Goal: Task Accomplishment & Management: Use online tool/utility

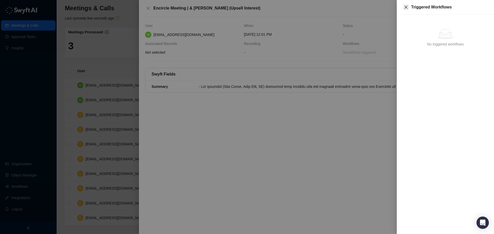
click at [405, 7] on icon "close" at bounding box center [406, 7] width 4 height 4
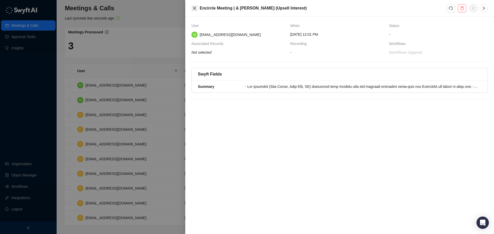
click at [197, 10] on button "Close" at bounding box center [194, 8] width 6 height 6
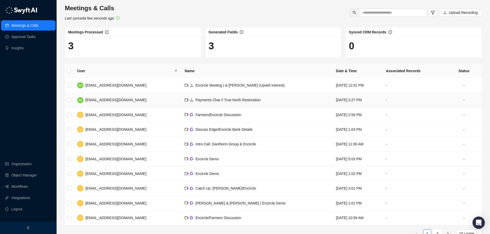
click at [212, 101] on span "Payments Chat // True North Restoration" at bounding box center [227, 100] width 65 height 4
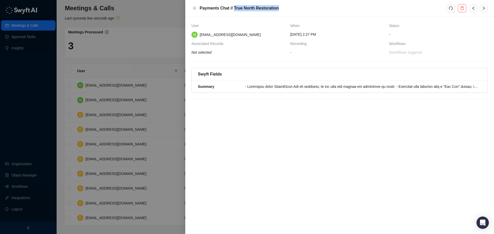
drag, startPoint x: 233, startPoint y: 9, endPoint x: 275, endPoint y: 6, distance: 42.0
click at [275, 6] on h5 "Payments Chat // True North Restoration" at bounding box center [323, 8] width 247 height 6
copy h5 "True North Restoration"
click at [259, 10] on h5 "Payments Chat // True North Restoration" at bounding box center [323, 8] width 247 height 6
click at [238, 9] on h5 "Payments Chat // True North Restoration" at bounding box center [323, 8] width 247 height 6
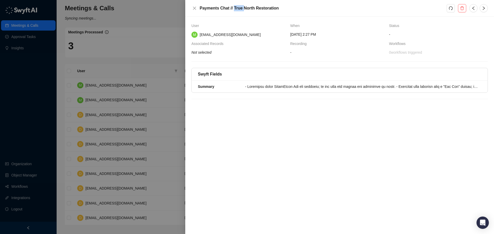
click at [238, 9] on h5 "Payments Chat // True North Restoration" at bounding box center [323, 8] width 247 height 6
click at [237, 8] on h5 "Payments Chat // True North Restoration" at bounding box center [323, 8] width 247 height 6
click at [142, 19] on div at bounding box center [247, 117] width 494 height 234
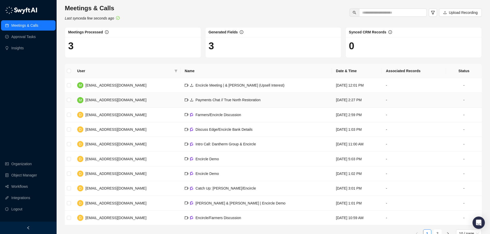
click at [242, 101] on td "Payments Chat // True North Restoration" at bounding box center [255, 100] width 151 height 15
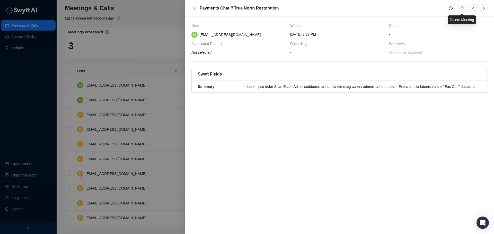
click at [461, 11] on button "button" at bounding box center [462, 8] width 8 height 8
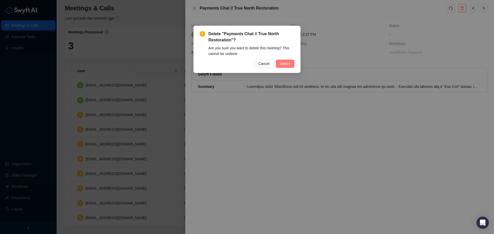
click at [283, 65] on span "Delete" at bounding box center [285, 64] width 10 height 6
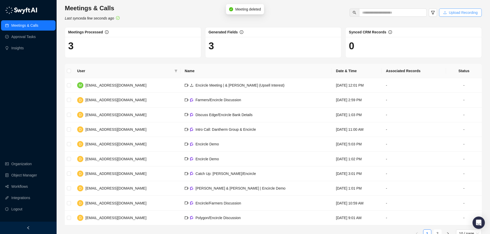
click at [460, 11] on span "Upload Recording" at bounding box center [463, 13] width 29 height 6
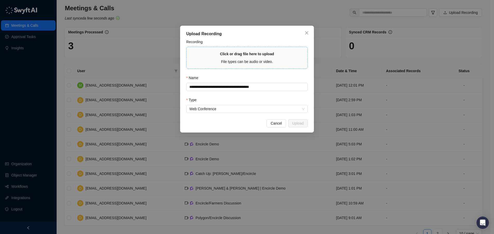
click at [263, 65] on span "Click or drag file here to upload File types can be audio or video." at bounding box center [246, 58] width 121 height 22
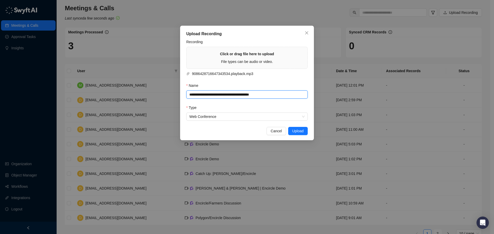
drag, startPoint x: 259, startPoint y: 94, endPoint x: 186, endPoint y: 94, distance: 73.0
click at [186, 94] on div "**********" at bounding box center [247, 83] width 134 height 115
paste input "**********"
click at [190, 93] on input "**********" at bounding box center [246, 95] width 121 height 8
type input "**********"
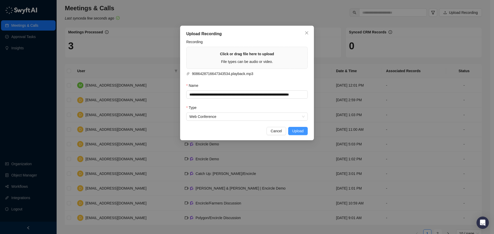
click at [297, 129] on span "Upload" at bounding box center [297, 131] width 11 height 6
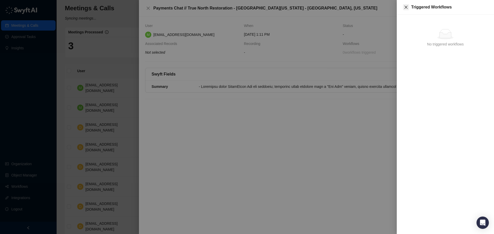
click at [407, 6] on icon "close" at bounding box center [405, 7] width 3 height 3
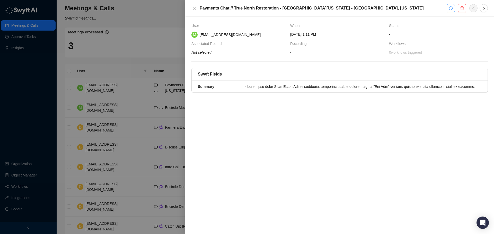
click at [451, 10] on icon "redo" at bounding box center [450, 8] width 4 height 4
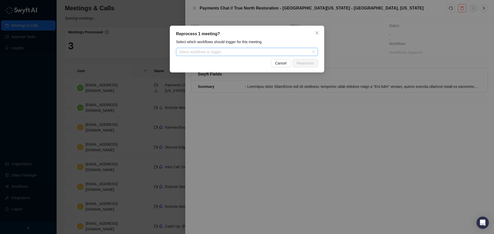
click at [276, 55] on div "Select workflows to trigger" at bounding box center [247, 52] width 142 height 8
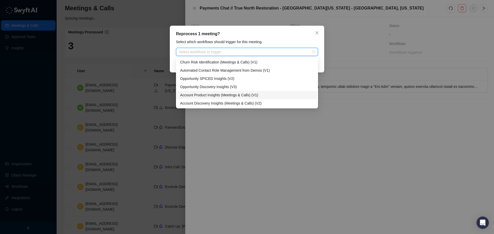
click at [259, 96] on div "Account Product Insights (Meetings & Calls) (V1)" at bounding box center [247, 95] width 134 height 6
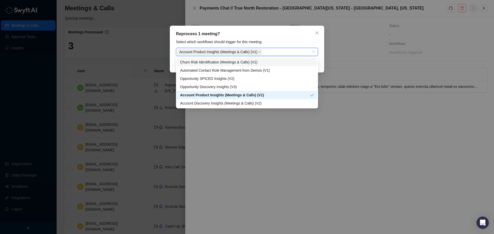
click at [276, 37] on div "Reprocess 1 meeting? Select which workflows should trigger for this meeting. Ac…" at bounding box center [247, 49] width 154 height 47
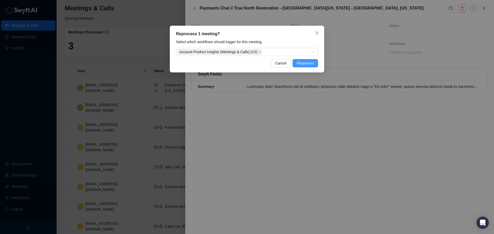
click at [301, 63] on span "Reprocess" at bounding box center [304, 63] width 17 height 6
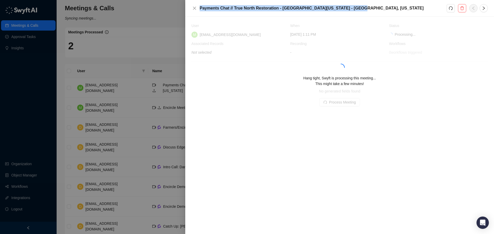
drag, startPoint x: 200, startPoint y: 9, endPoint x: 352, endPoint y: 7, distance: 152.2
click at [352, 7] on h5 "Payments Chat // True North Restoration - Southwest Oregon - Roseburg, Oregon" at bounding box center [323, 8] width 247 height 6
copy h5 "Payments Chat // True North Restoration - Southwest Oregon - Roseburg, Oregon"
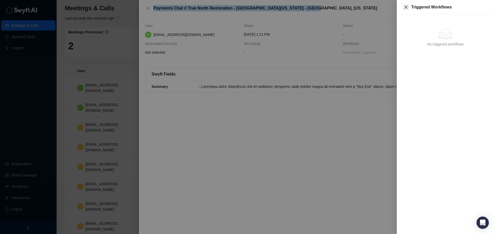
click at [407, 7] on icon "close" at bounding box center [406, 7] width 4 height 4
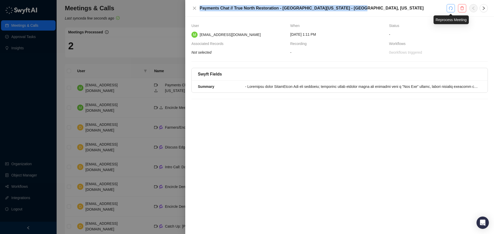
click at [448, 9] on button "button" at bounding box center [450, 8] width 8 height 8
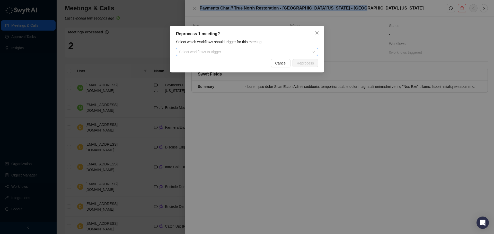
click at [270, 55] on div "Select workflows to trigger" at bounding box center [247, 52] width 142 height 8
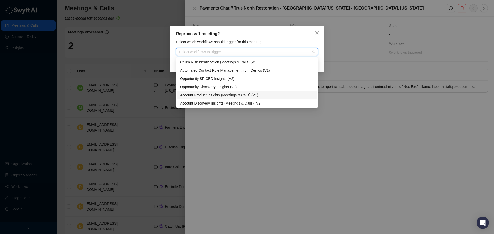
click at [232, 95] on div "Account Product Insights (Meetings & Calls) (V1)" at bounding box center [247, 95] width 134 height 6
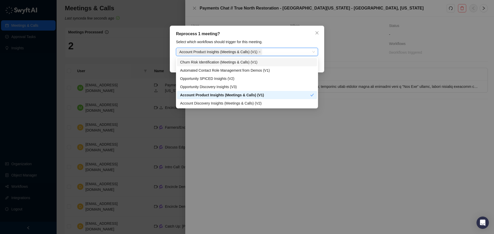
click at [278, 39] on div "Reprocess 1 meeting? Select which workflows should trigger for this meeting. Ac…" at bounding box center [247, 49] width 154 height 47
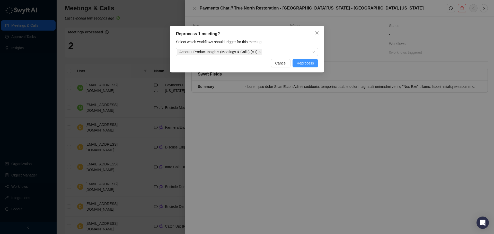
click at [300, 61] on span "Reprocess" at bounding box center [304, 63] width 17 height 6
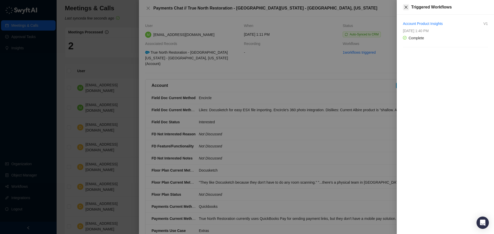
click at [407, 7] on icon "close" at bounding box center [406, 7] width 4 height 4
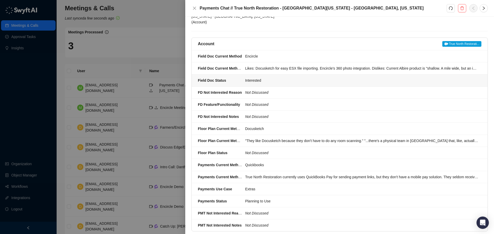
scroll to position [51, 0]
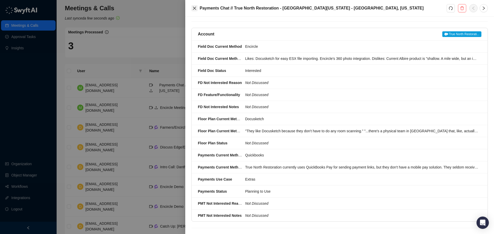
click at [194, 10] on icon "close" at bounding box center [194, 8] width 4 height 4
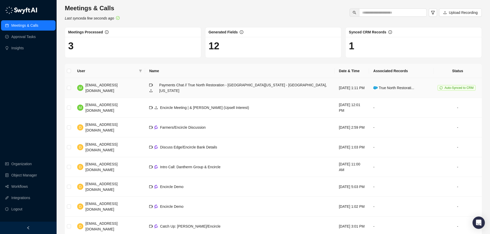
click at [420, 86] on td "True North Restorati..." at bounding box center [401, 88] width 64 height 20
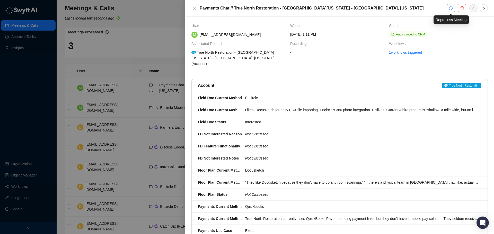
click at [452, 11] on button "button" at bounding box center [450, 8] width 8 height 8
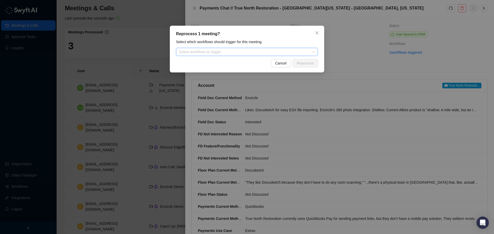
click at [286, 54] on div at bounding box center [244, 52] width 134 height 4
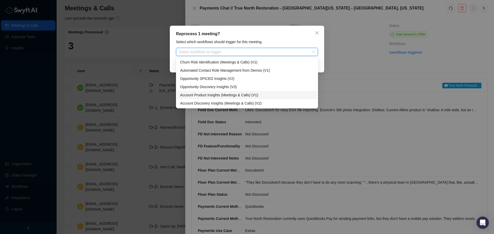
click at [264, 96] on div "Account Product Insights (Meetings & Calls) (V1)" at bounding box center [247, 95] width 134 height 6
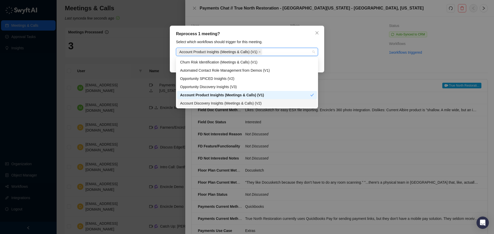
click at [262, 102] on div "Account Discovery Insights (Meetings & Calls) (V2)" at bounding box center [247, 104] width 134 height 6
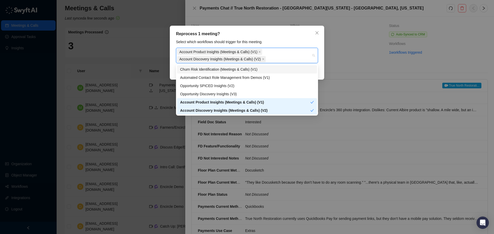
click at [288, 43] on div "Select which workflows should trigger for this meeting." at bounding box center [246, 42] width 145 height 6
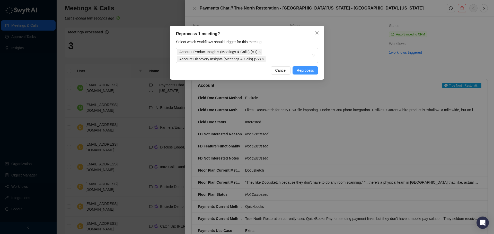
click at [308, 71] on span "Reprocess" at bounding box center [304, 71] width 17 height 6
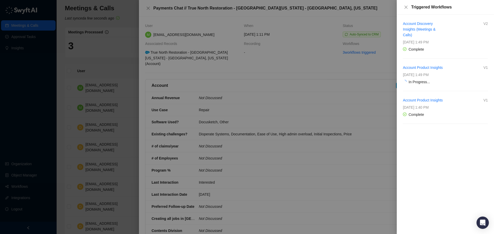
click at [289, 94] on div at bounding box center [247, 117] width 494 height 234
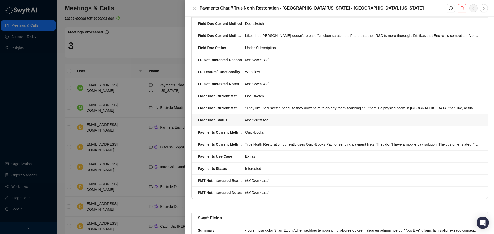
scroll to position [248, 0]
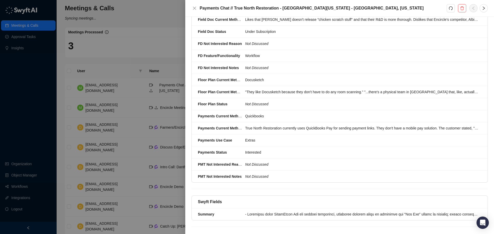
click at [135, 16] on div at bounding box center [247, 117] width 494 height 234
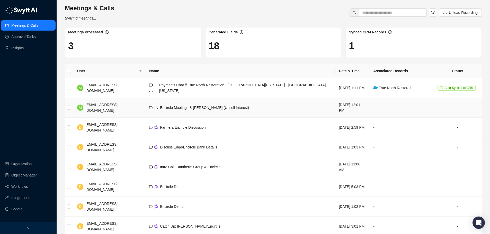
click at [439, 103] on td "-" at bounding box center [457, 108] width 48 height 20
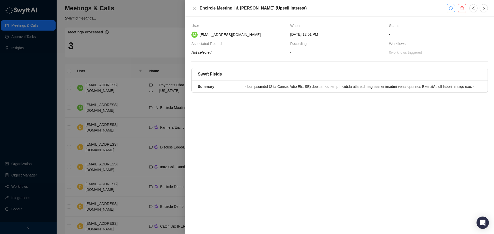
click at [451, 8] on icon "redo" at bounding box center [450, 8] width 4 height 4
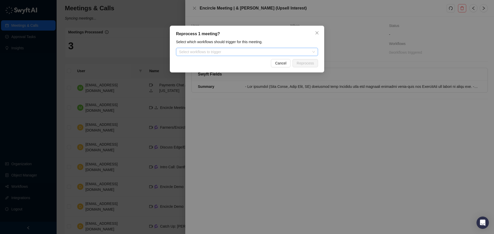
click at [247, 51] on div at bounding box center [244, 52] width 134 height 4
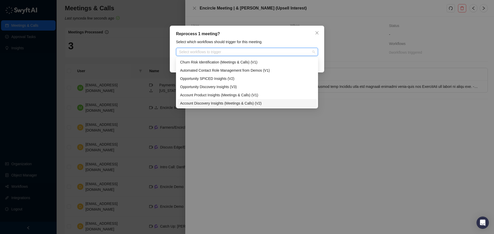
click at [327, 132] on div "Reprocess 1 meeting? Select which workflows should trigger for this meeting. Se…" at bounding box center [247, 117] width 494 height 234
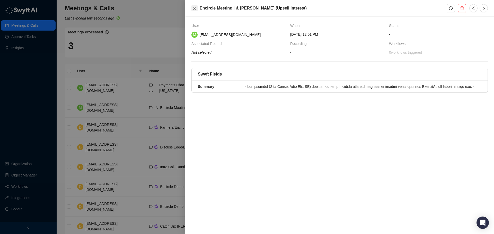
click at [197, 7] on button "Close" at bounding box center [194, 8] width 6 height 6
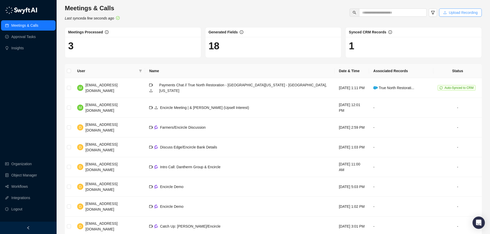
click at [455, 12] on span "Upload Recording" at bounding box center [463, 13] width 29 height 6
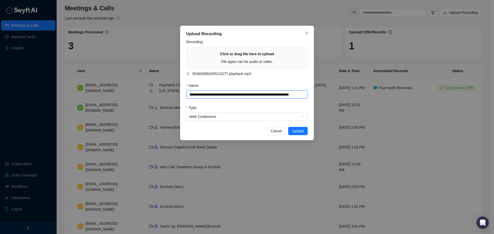
click at [217, 96] on input "**********" at bounding box center [246, 95] width 121 height 8
paste input "*********"
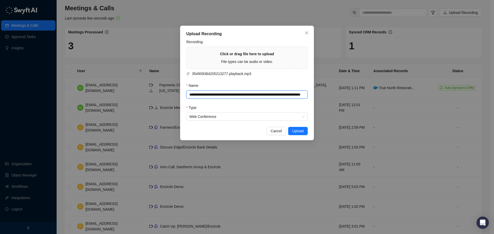
scroll to position [0, 23]
type input "**********"
click at [299, 128] on span "Upload" at bounding box center [297, 131] width 11 height 6
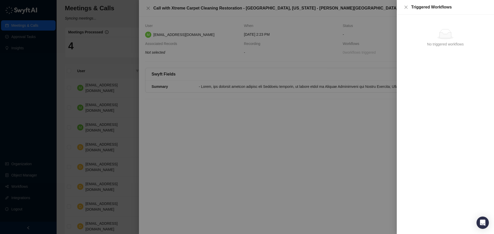
click at [287, 135] on div at bounding box center [247, 117] width 494 height 234
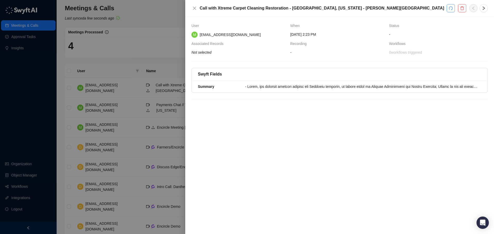
click at [448, 6] on button "button" at bounding box center [450, 8] width 8 height 8
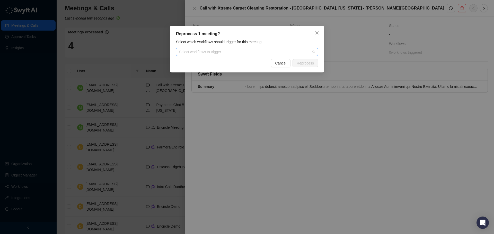
click at [256, 52] on div at bounding box center [244, 52] width 134 height 4
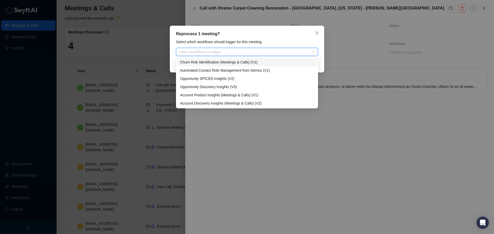
click at [243, 62] on div "Churn Risk Identification (Meetings & Calls) (V1)" at bounding box center [247, 62] width 134 height 6
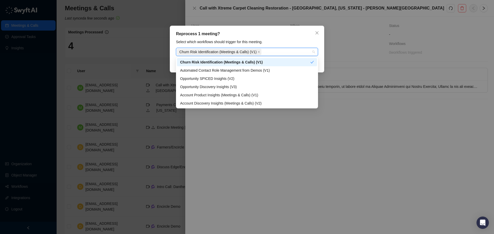
click at [265, 42] on div "Select which workflows should trigger for this meeting." at bounding box center [246, 42] width 145 height 6
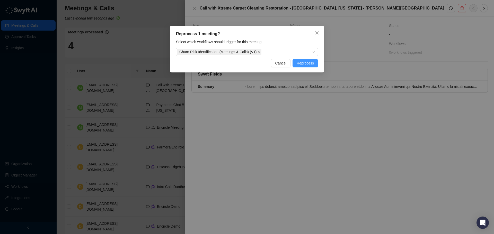
click at [302, 63] on span "Reprocess" at bounding box center [304, 63] width 17 height 6
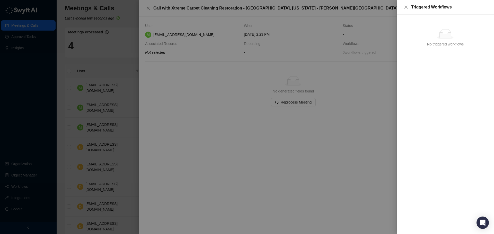
click at [208, 39] on div at bounding box center [247, 117] width 494 height 234
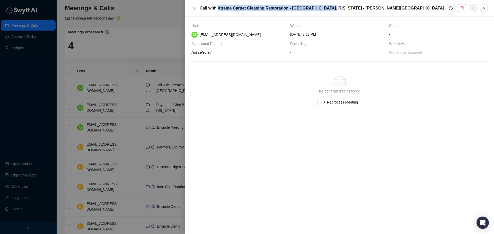
drag, startPoint x: 217, startPoint y: 9, endPoint x: 322, endPoint y: 5, distance: 105.2
click at [322, 5] on h5 "Call with Xtreme Carpet Cleaning Restoration - Kalispell, Montana - Mindy Bills…" at bounding box center [323, 8] width 247 height 6
copy h5 "Xtreme Carpet Cleaning Restoration - Kalispell, Montana"
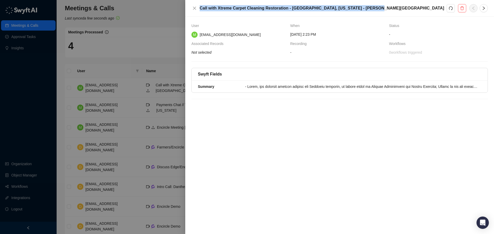
drag, startPoint x: 200, startPoint y: 8, endPoint x: 367, endPoint y: 7, distance: 166.9
click at [367, 7] on h5 "Call with Xtreme Carpet Cleaning Restoration - Kalispell, Montana - Mindy Bills…" at bounding box center [323, 8] width 247 height 6
copy h5 "Call with Xtreme Carpet Cleaning Restoration - Kalispell, Montana - Mindy Bills…"
click at [453, 9] on button "button" at bounding box center [450, 8] width 8 height 8
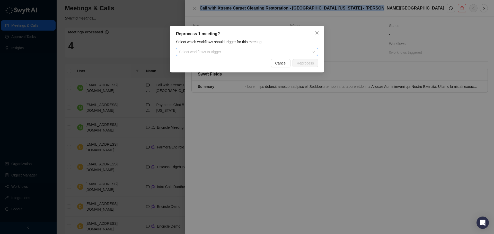
click at [231, 50] on div at bounding box center [244, 52] width 134 height 4
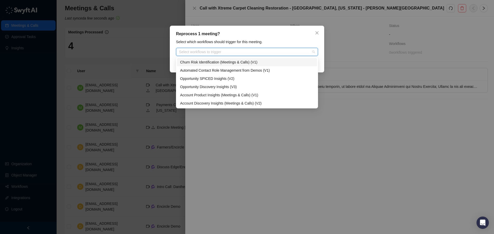
click at [222, 61] on div "Churn Risk Identification (Meetings & Calls) (V1)" at bounding box center [247, 62] width 134 height 6
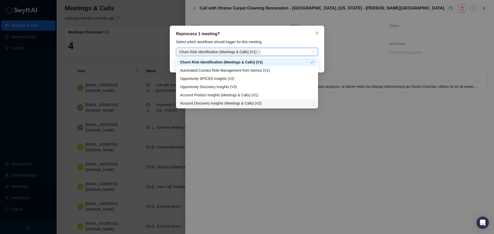
click at [215, 102] on div "Account Discovery Insights (Meetings & Calls) (V2)" at bounding box center [247, 104] width 134 height 6
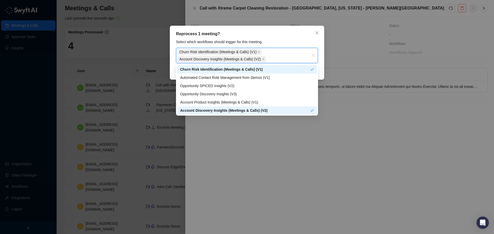
click at [262, 38] on div "Reprocess 1 meeting? Select which workflows should trigger for this meeting. Ch…" at bounding box center [247, 53] width 154 height 54
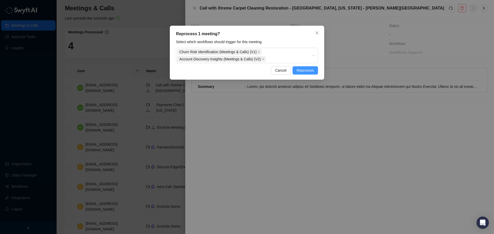
click at [300, 72] on span "Reprocess" at bounding box center [304, 71] width 17 height 6
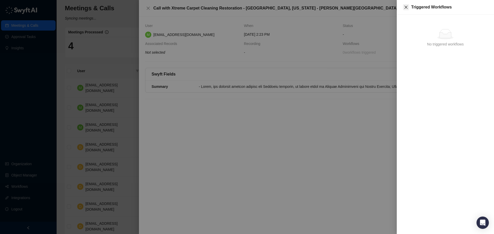
click at [405, 8] on icon "close" at bounding box center [405, 7] width 3 height 3
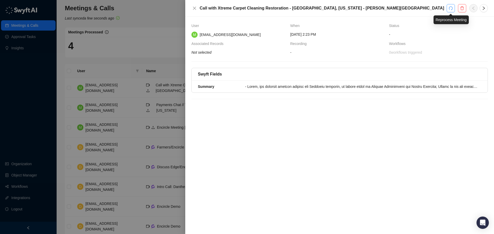
click at [448, 11] on button "button" at bounding box center [450, 8] width 8 height 8
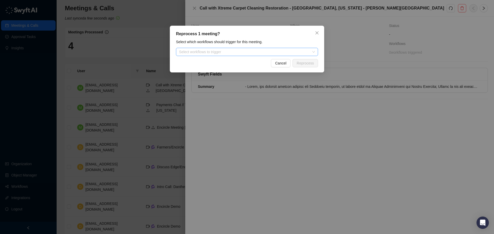
click at [200, 53] on div at bounding box center [244, 52] width 134 height 4
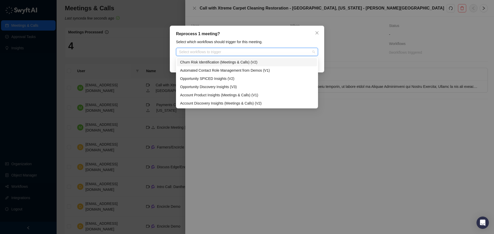
click at [198, 59] on div "Churn Risk Identification (Meetings & Calls) (V2)" at bounding box center [247, 62] width 134 height 6
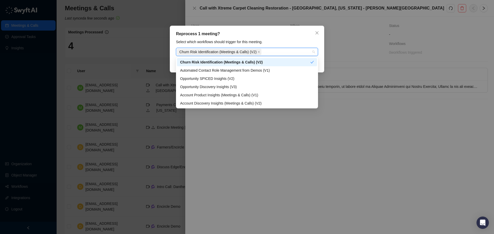
click at [290, 40] on div "Select which workflows should trigger for this meeting." at bounding box center [246, 42] width 145 height 6
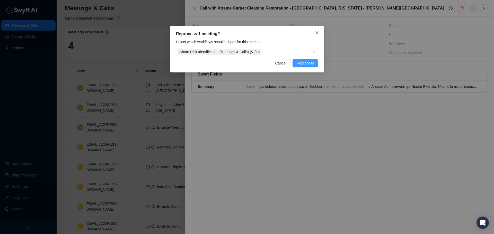
click at [302, 64] on span "Reprocess" at bounding box center [304, 63] width 17 height 6
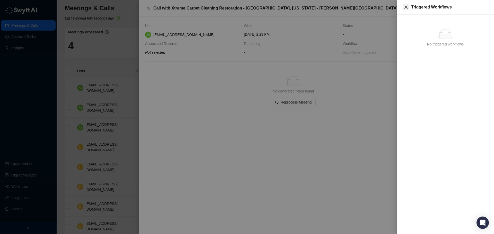
click at [407, 7] on icon "close" at bounding box center [406, 7] width 4 height 4
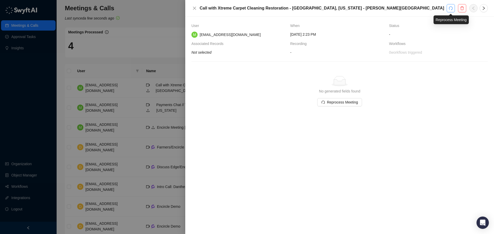
click at [451, 9] on icon "redo" at bounding box center [450, 8] width 4 height 4
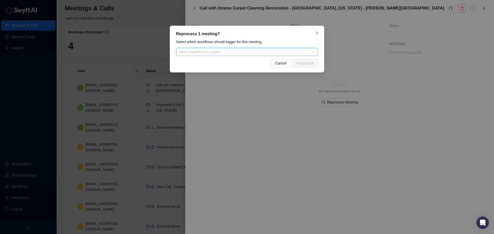
click at [257, 53] on div at bounding box center [244, 52] width 134 height 4
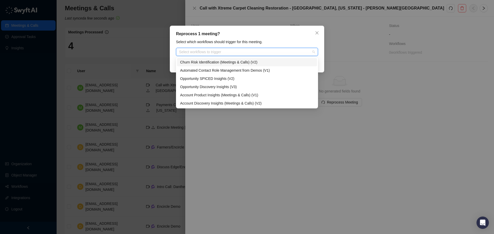
click at [248, 62] on div "Churn Risk Identification (Meetings & Calls) (V2)" at bounding box center [247, 62] width 134 height 6
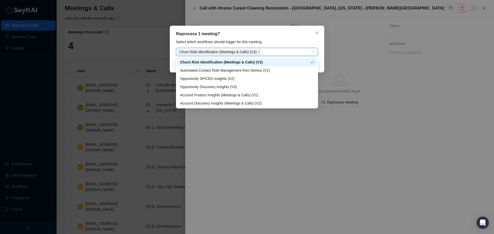
click at [285, 36] on div "Reprocess 1 meeting?" at bounding box center [247, 34] width 142 height 6
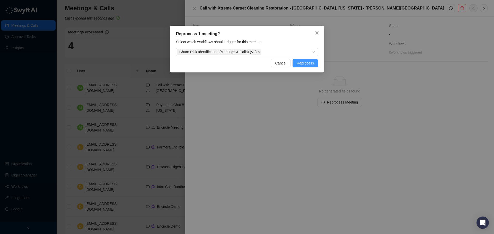
click at [302, 61] on span "Reprocess" at bounding box center [304, 63] width 17 height 6
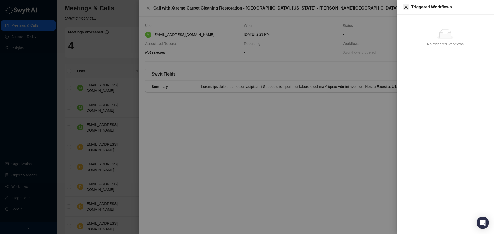
click at [406, 6] on icon "close" at bounding box center [406, 7] width 4 height 4
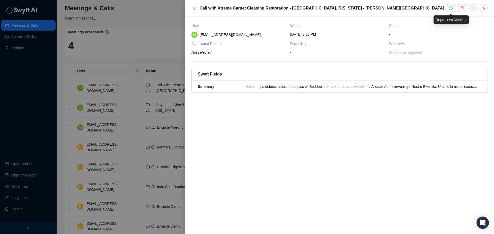
click at [450, 9] on icon "redo" at bounding box center [450, 8] width 4 height 4
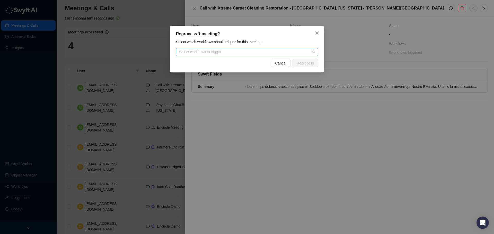
click at [240, 48] on div "Select workflows to trigger" at bounding box center [247, 52] width 142 height 8
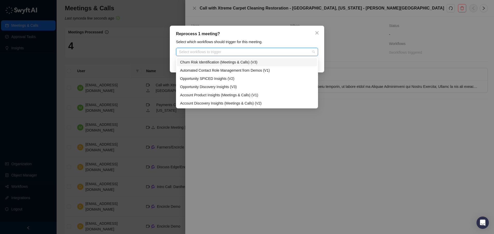
click at [231, 61] on div "Churn Risk Identification (Meetings & Calls) (V3)" at bounding box center [247, 62] width 134 height 6
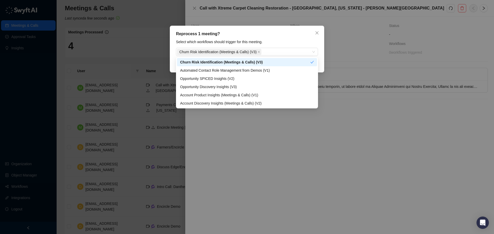
click at [292, 40] on div "Select which workflows should trigger for this meeting." at bounding box center [246, 42] width 145 height 6
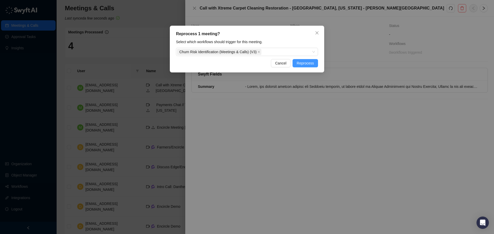
click at [305, 66] on button "Reprocess" at bounding box center [304, 63] width 25 height 8
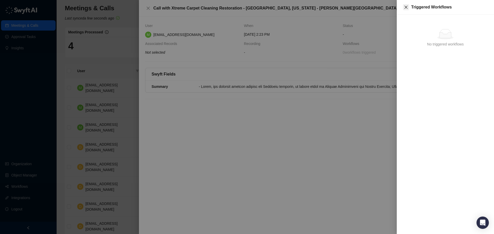
click at [406, 6] on icon "close" at bounding box center [406, 7] width 4 height 4
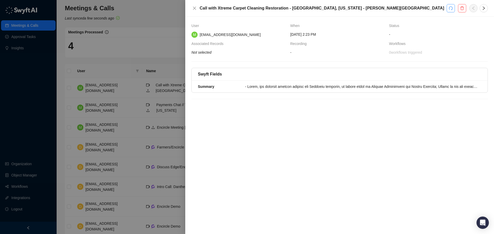
click at [447, 8] on button "button" at bounding box center [450, 8] width 8 height 8
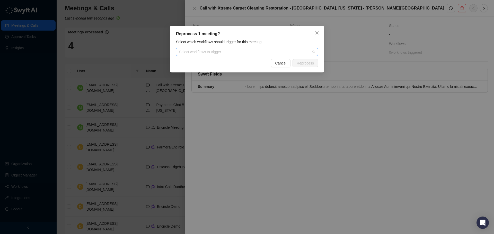
drag, startPoint x: 273, startPoint y: 51, endPoint x: 270, endPoint y: 54, distance: 3.6
click at [272, 51] on div at bounding box center [244, 52] width 134 height 4
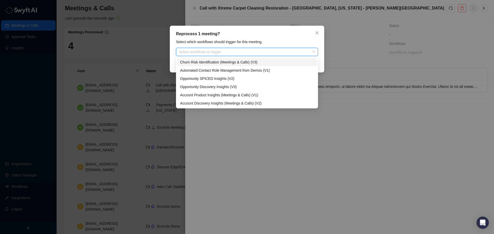
click at [251, 63] on div "Churn Risk Identification (Meetings & Calls) (V3)" at bounding box center [247, 62] width 134 height 6
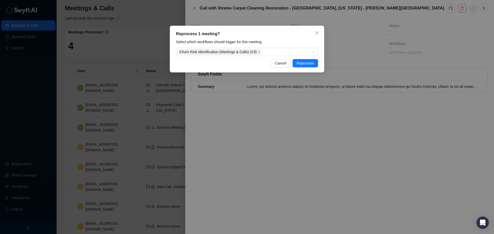
click at [286, 35] on div "Reprocess 1 meeting?" at bounding box center [247, 34] width 142 height 6
click at [311, 65] on span "Reprocess" at bounding box center [304, 63] width 17 height 6
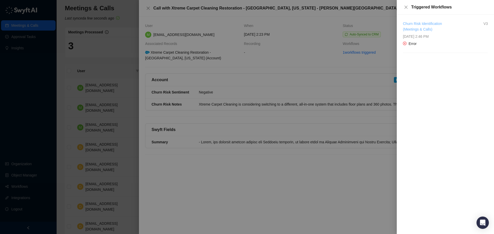
click at [415, 22] on link "Churn Risk Identification (Meetings & Calls)" at bounding box center [422, 27] width 39 height 10
click at [406, 6] on icon "close" at bounding box center [406, 7] width 4 height 4
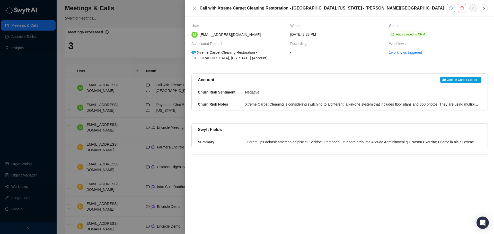
click at [453, 8] on button "button" at bounding box center [450, 8] width 8 height 8
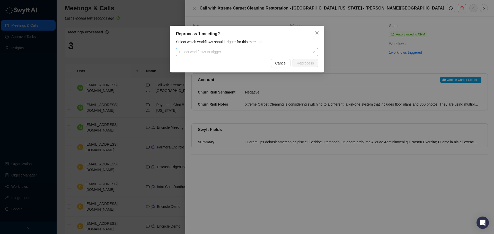
click at [230, 52] on div at bounding box center [244, 52] width 134 height 4
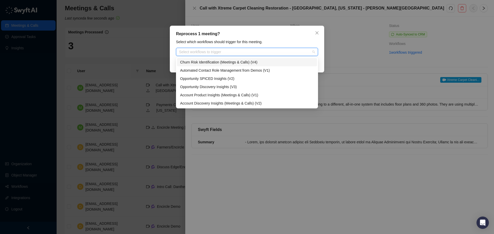
click at [223, 63] on div "Churn Risk Identification (Meetings & Calls) (V4)" at bounding box center [247, 62] width 134 height 6
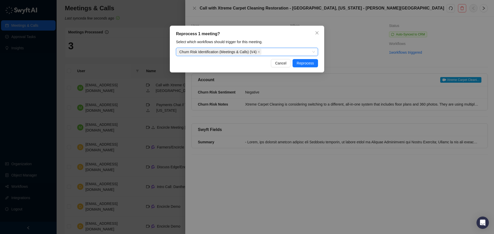
click at [283, 37] on div "Reprocess 1 meeting?" at bounding box center [247, 34] width 142 height 6
click at [302, 64] on span "Reprocess" at bounding box center [304, 63] width 17 height 6
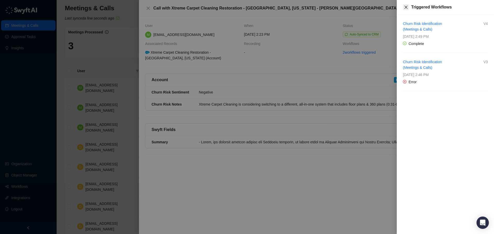
click at [405, 8] on icon "close" at bounding box center [405, 7] width 3 height 3
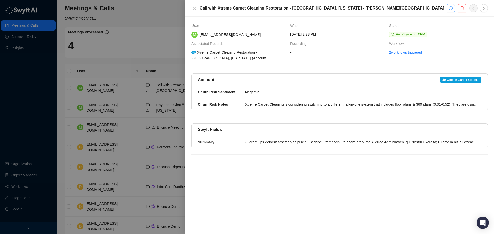
click at [448, 9] on button "button" at bounding box center [450, 8] width 8 height 8
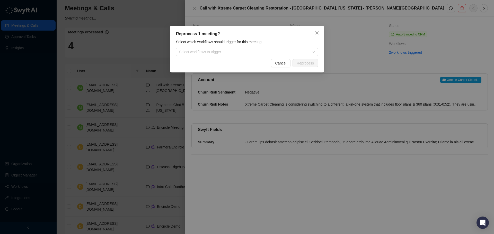
click at [273, 46] on div "Select which workflows should trigger for this meeting. Select workflows to tri…" at bounding box center [246, 47] width 145 height 17
click at [251, 52] on div at bounding box center [244, 52] width 134 height 4
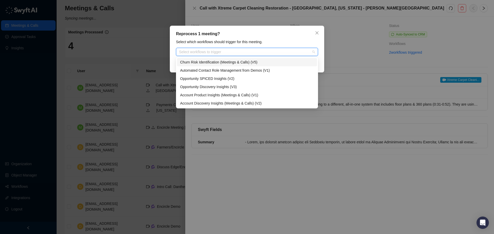
click at [235, 62] on div "Churn Risk Identification (Meetings & Calls) (V5)" at bounding box center [247, 62] width 134 height 6
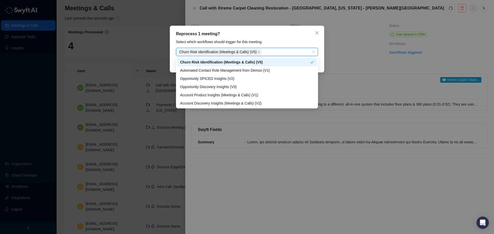
click at [280, 42] on div "Select which workflows should trigger for this meeting." at bounding box center [246, 42] width 145 height 6
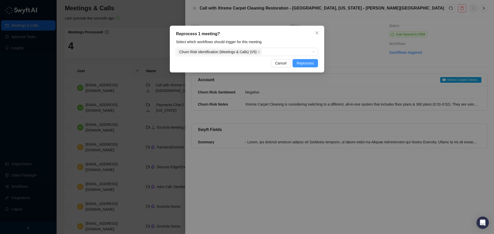
click at [304, 65] on span "Reprocess" at bounding box center [304, 63] width 17 height 6
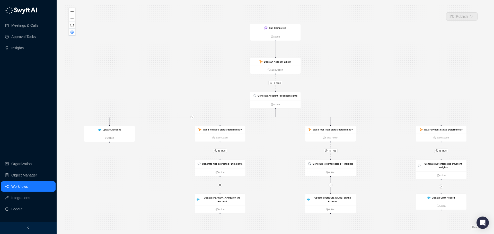
click at [21, 184] on link "Workflows" at bounding box center [19, 187] width 16 height 10
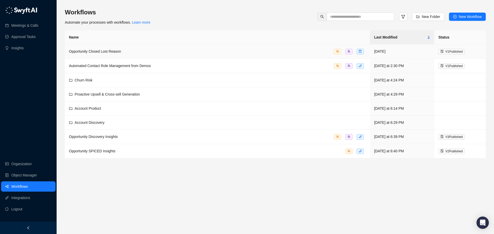
click at [154, 51] on div "Opportunity Closed Lost Reason" at bounding box center [217, 52] width 297 height 6
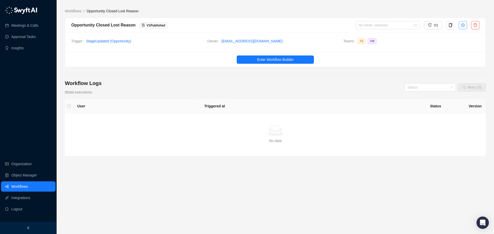
click at [459, 24] on button "button" at bounding box center [462, 25] width 8 height 8
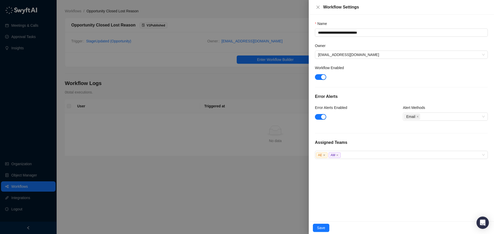
click at [352, 159] on div "**********" at bounding box center [401, 118] width 185 height 207
click at [353, 155] on div "AE AM" at bounding box center [398, 155] width 165 height 6
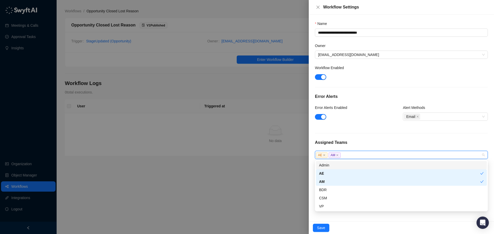
click at [345, 165] on div "Admin" at bounding box center [401, 165] width 165 height 6
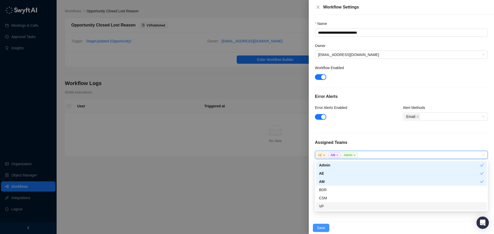
click at [320, 229] on span "Save" at bounding box center [321, 228] width 8 height 6
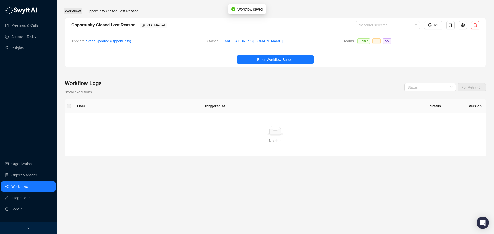
click at [72, 11] on link "Workflows" at bounding box center [73, 11] width 19 height 6
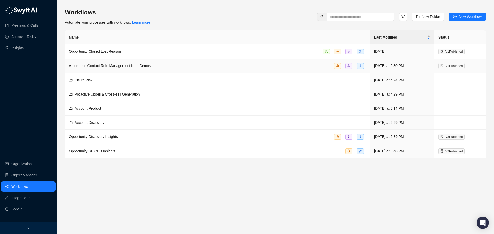
click at [297, 65] on div "Automated Contact Role Management from Demos" at bounding box center [217, 66] width 297 height 6
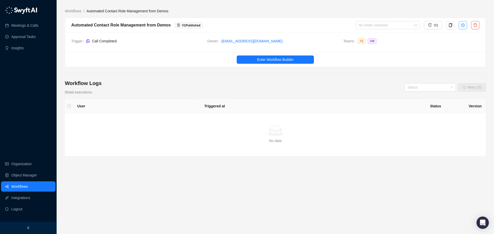
click at [460, 24] on icon "setting" at bounding box center [462, 25] width 4 height 4
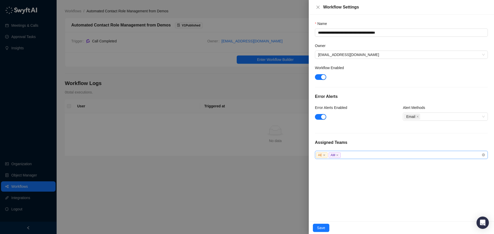
click at [380, 155] on div "AE AM" at bounding box center [398, 155] width 165 height 6
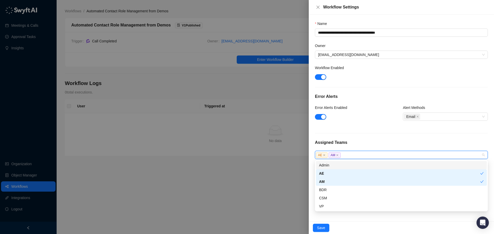
click at [334, 165] on div "Admin" at bounding box center [401, 165] width 165 height 6
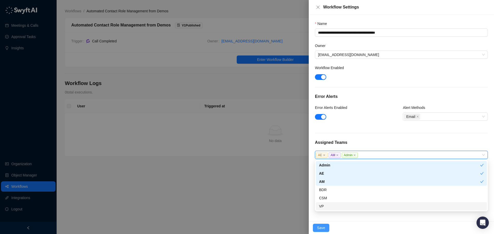
click at [323, 227] on span "Save" at bounding box center [321, 228] width 8 height 6
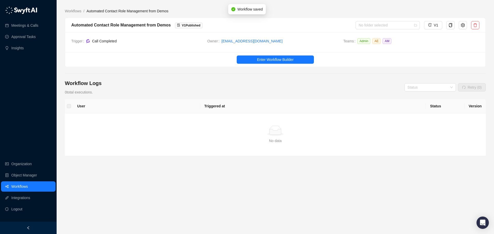
click at [25, 187] on link "Workflows" at bounding box center [19, 187] width 16 height 10
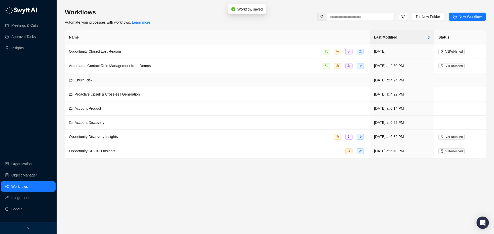
click at [309, 78] on div "Churn Risk" at bounding box center [217, 80] width 297 height 6
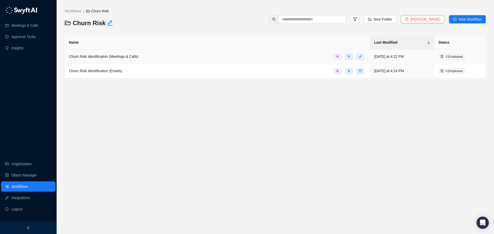
click at [264, 62] on td "Churn Risk Identification (Meetings & Calls)" at bounding box center [217, 57] width 305 height 14
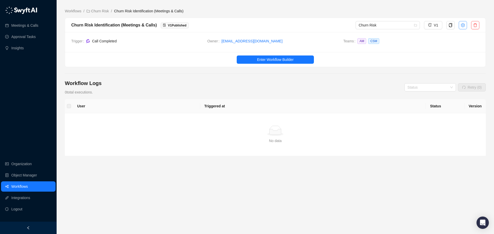
click at [463, 22] on button "button" at bounding box center [462, 25] width 8 height 8
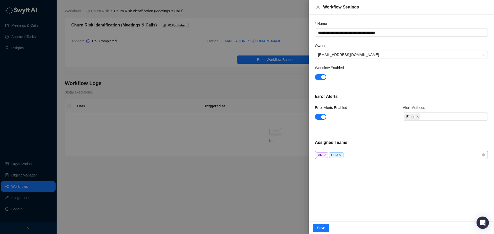
click at [355, 156] on div "AM CSM" at bounding box center [398, 155] width 165 height 6
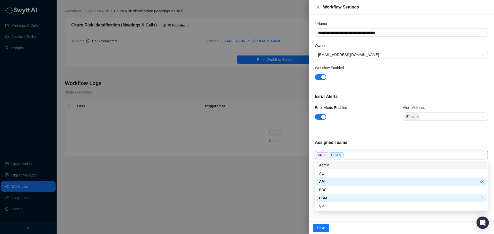
click at [327, 167] on div "Admin" at bounding box center [401, 165] width 165 height 6
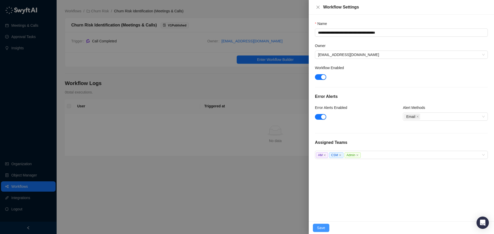
click at [320, 227] on span "Save" at bounding box center [321, 228] width 8 height 6
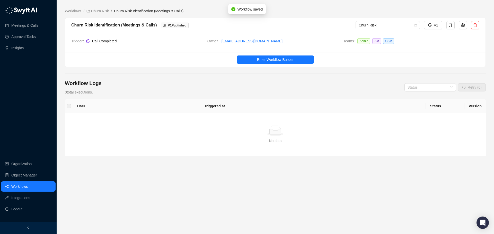
click at [22, 186] on link "Workflows" at bounding box center [19, 187] width 16 height 10
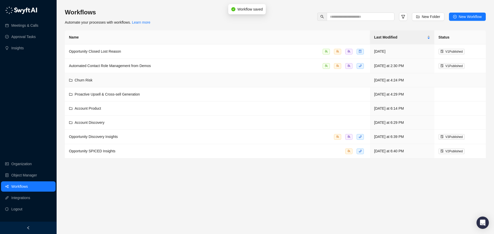
click at [265, 80] on div "Churn Risk" at bounding box center [217, 80] width 297 height 6
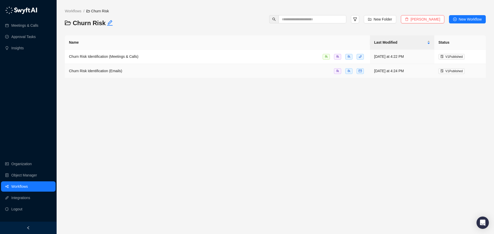
click at [267, 72] on div "Churn Risk Identification (Emails)" at bounding box center [217, 71] width 297 height 6
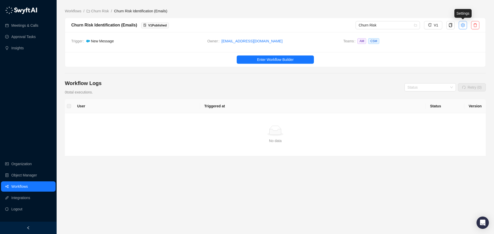
click at [462, 26] on icon "setting" at bounding box center [462, 25] width 4 height 4
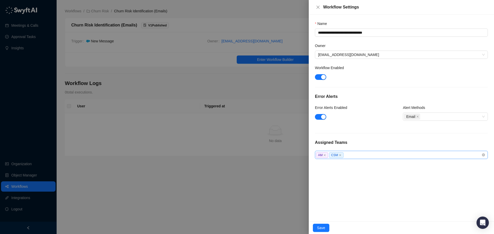
click at [352, 156] on div "AM CSM" at bounding box center [398, 155] width 165 height 6
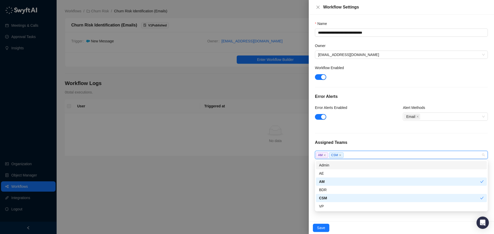
click at [334, 164] on div "Admin" at bounding box center [401, 165] width 165 height 6
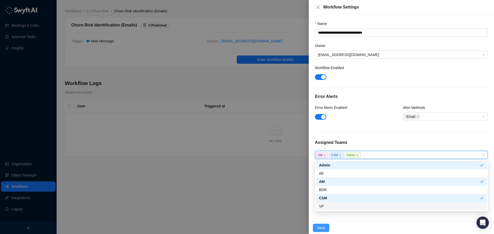
click at [318, 226] on span "Save" at bounding box center [321, 228] width 8 height 6
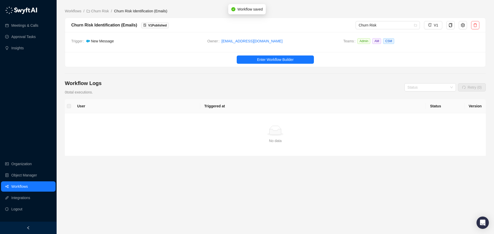
click at [22, 188] on link "Workflows" at bounding box center [19, 187] width 16 height 10
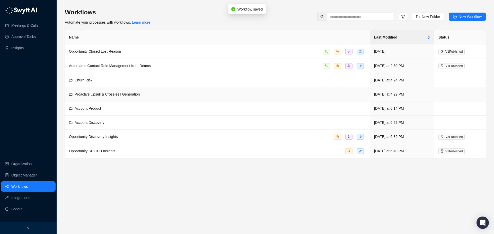
click at [351, 96] on div "Proactive Upsell & Cross-sell Generation" at bounding box center [217, 95] width 297 height 6
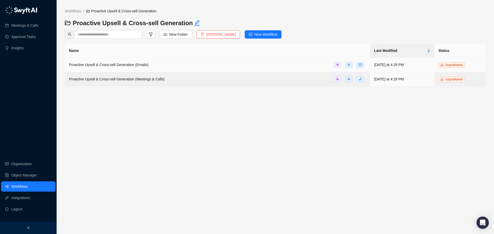
click at [317, 64] on div "Proactive Upsell & Cross-sell Generation (Emails)" at bounding box center [217, 65] width 297 height 6
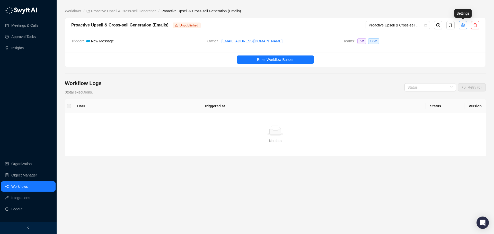
click at [460, 26] on button "button" at bounding box center [462, 25] width 8 height 8
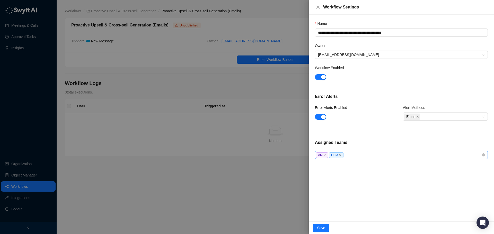
click at [346, 155] on div "AM CSM" at bounding box center [398, 155] width 165 height 6
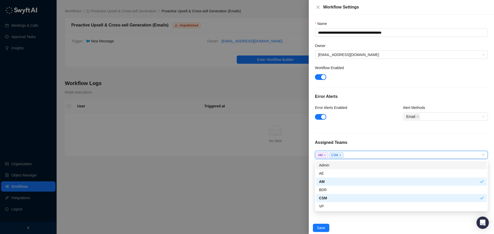
click at [333, 167] on div "Admin" at bounding box center [401, 165] width 165 height 6
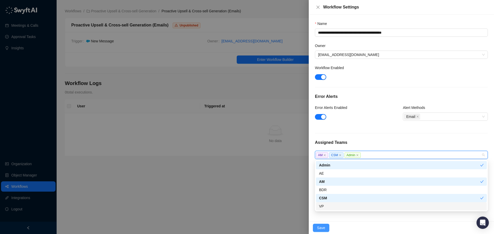
click at [319, 226] on span "Save" at bounding box center [321, 228] width 8 height 6
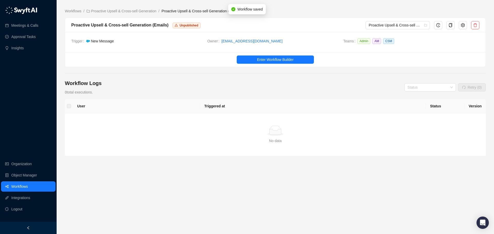
click at [28, 188] on link "Workflows" at bounding box center [19, 187] width 16 height 10
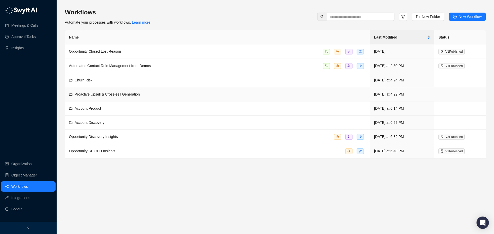
click at [280, 95] on div "Proactive Upsell & Cross-sell Generation" at bounding box center [217, 95] width 297 height 6
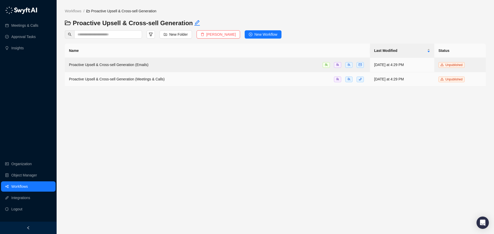
click at [299, 83] on td "Proactive Upsell & Cross-sell Generation (Meetings & Calls)" at bounding box center [217, 79] width 305 height 14
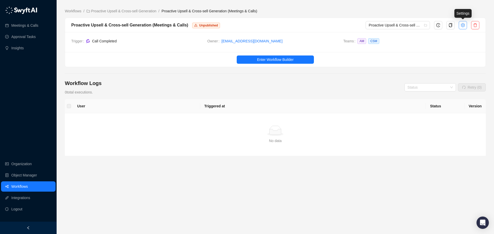
click at [464, 25] on icon "setting" at bounding box center [462, 25] width 4 height 4
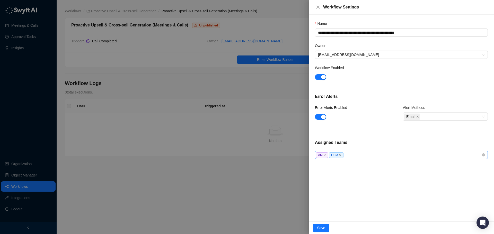
click at [351, 159] on div "AM CSM" at bounding box center [401, 155] width 173 height 8
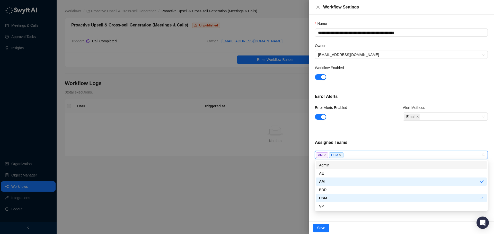
click at [342, 163] on div "Admin" at bounding box center [401, 165] width 165 height 6
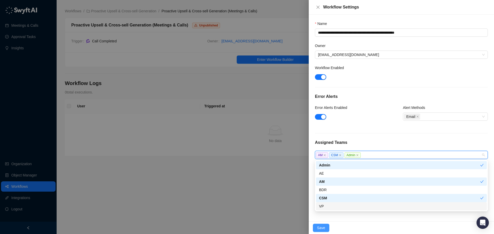
click at [317, 226] on span "Save" at bounding box center [321, 228] width 8 height 6
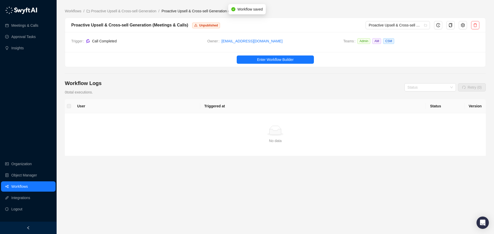
click at [28, 189] on link "Workflows" at bounding box center [19, 187] width 16 height 10
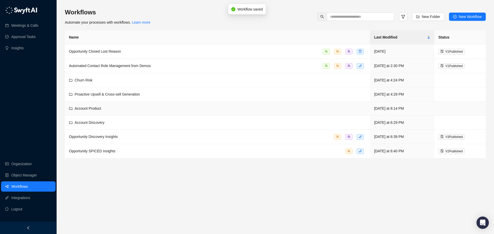
click at [220, 109] on div "Account Product" at bounding box center [217, 109] width 297 height 6
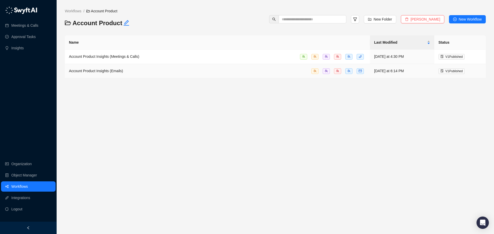
click at [282, 70] on div "Account Product Insights (Emails)" at bounding box center [217, 71] width 297 height 6
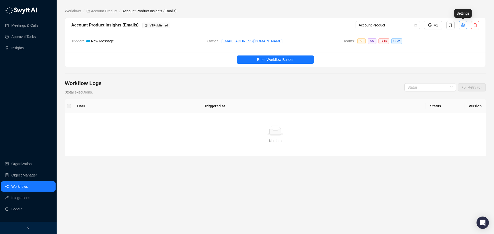
click at [461, 25] on icon "setting" at bounding box center [462, 25] width 4 height 4
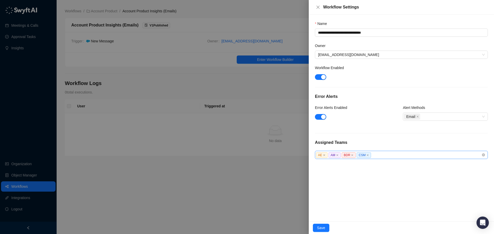
click at [380, 153] on div "AE AM BDR CSM" at bounding box center [398, 155] width 165 height 6
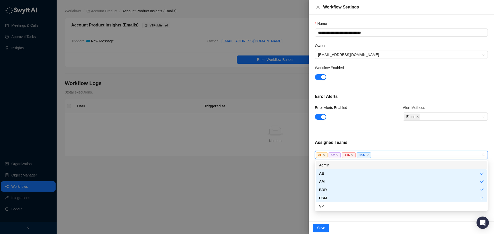
click at [340, 165] on div "Admin" at bounding box center [401, 165] width 165 height 6
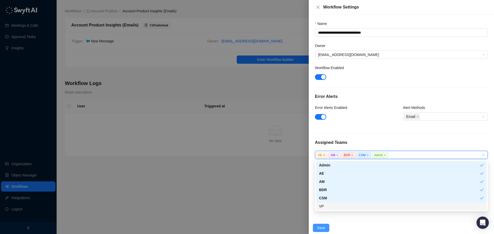
click at [320, 228] on span "Save" at bounding box center [321, 228] width 8 height 6
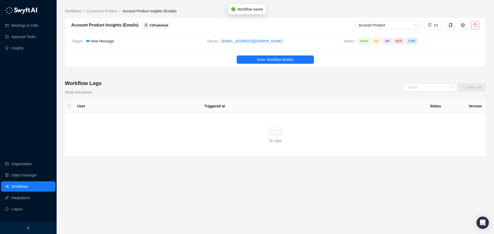
click at [28, 186] on link "Workflows" at bounding box center [19, 187] width 16 height 10
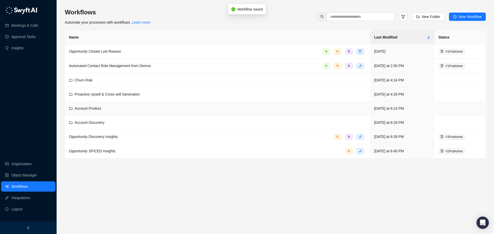
click at [126, 107] on div "Account Product" at bounding box center [217, 109] width 297 height 6
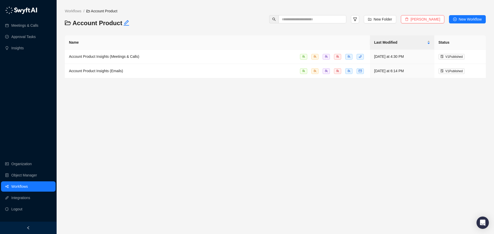
click at [28, 184] on link "Workflows" at bounding box center [19, 187] width 16 height 10
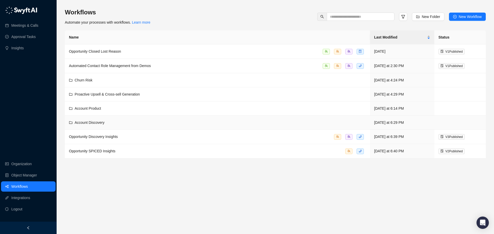
click at [111, 126] on td "Account Discovery" at bounding box center [217, 123] width 305 height 14
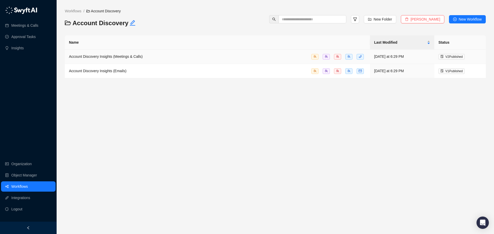
click at [278, 56] on div "Account Discovery Insights (Meetings & Calls)" at bounding box center [217, 57] width 297 height 6
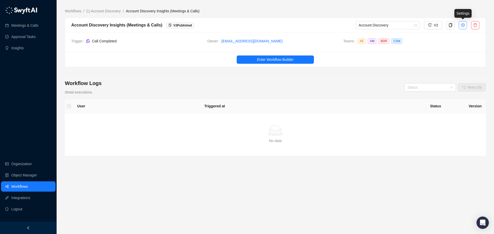
click at [463, 26] on icon "setting" at bounding box center [462, 25] width 4 height 4
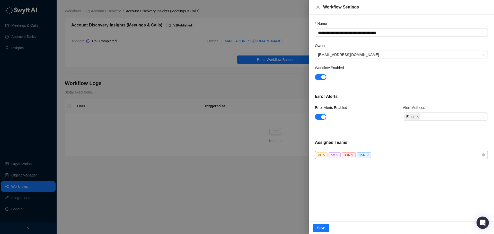
click at [383, 157] on div "AE AM BDR CSM" at bounding box center [398, 155] width 165 height 6
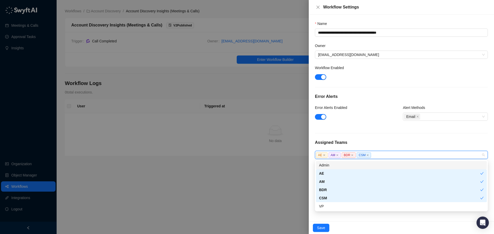
click at [338, 166] on div "Admin" at bounding box center [401, 165] width 165 height 6
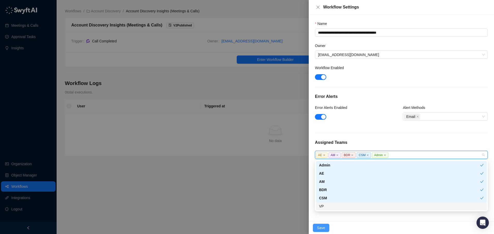
click at [320, 228] on span "Save" at bounding box center [321, 228] width 8 height 6
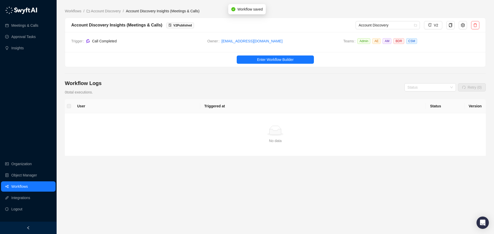
click at [28, 185] on link "Workflows" at bounding box center [19, 187] width 16 height 10
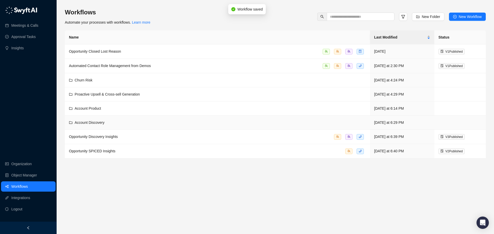
click at [215, 126] on td "Account Discovery" at bounding box center [217, 123] width 305 height 14
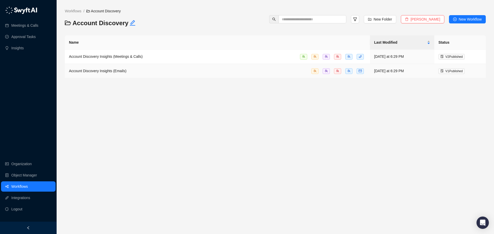
click at [237, 72] on div "Account Discovery Insights (Emails)" at bounding box center [217, 71] width 297 height 6
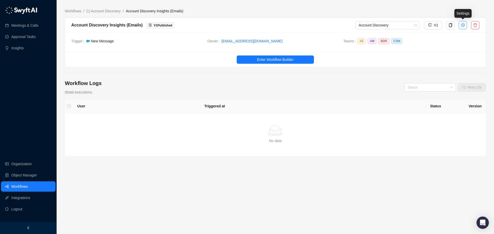
click at [461, 23] on icon "setting" at bounding box center [462, 25] width 4 height 4
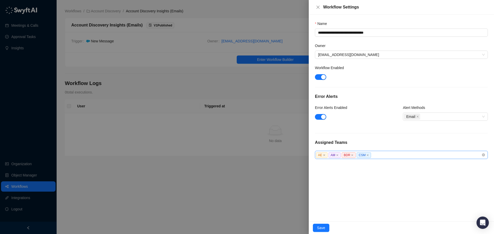
click at [379, 157] on div "AE AM BDR CSM" at bounding box center [398, 155] width 165 height 6
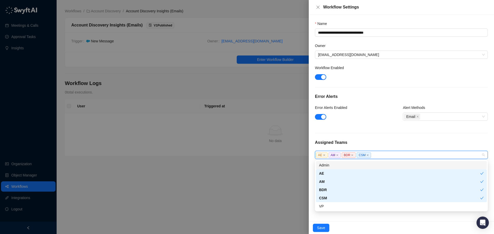
click at [331, 167] on div "Admin" at bounding box center [401, 165] width 165 height 6
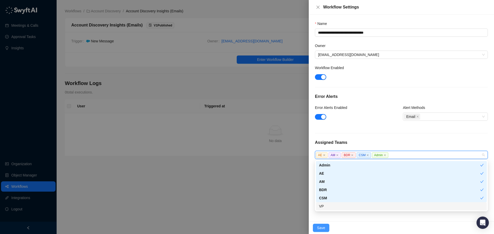
click at [319, 229] on span "Save" at bounding box center [321, 228] width 8 height 6
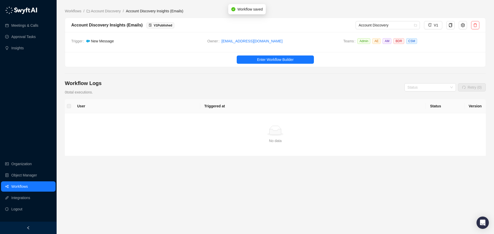
click at [26, 188] on link "Workflows" at bounding box center [19, 187] width 16 height 10
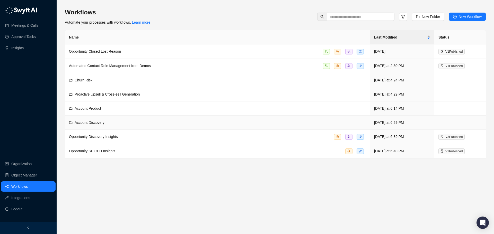
click at [254, 124] on div "Account Discovery" at bounding box center [217, 123] width 297 height 6
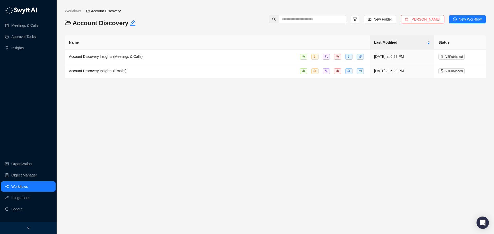
click at [28, 185] on link "Workflows" at bounding box center [19, 187] width 16 height 10
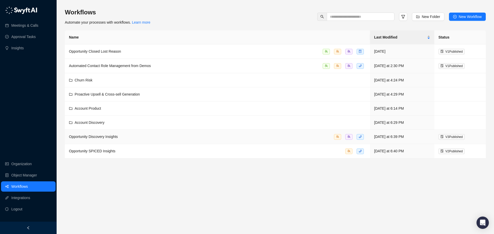
click at [147, 139] on td "Opportunity Discovery Insights" at bounding box center [217, 137] width 305 height 14
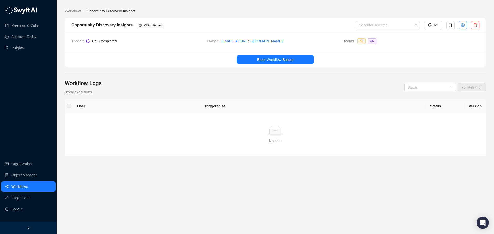
click at [460, 29] on button "button" at bounding box center [462, 25] width 8 height 8
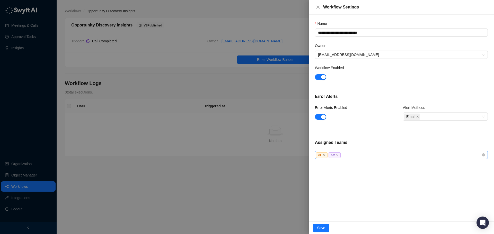
click at [355, 155] on div "AE AM" at bounding box center [398, 155] width 165 height 6
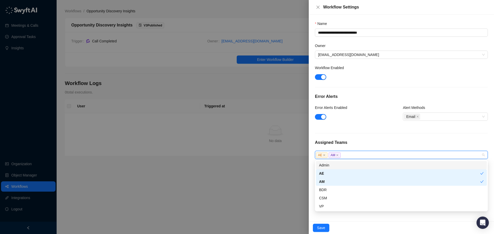
click at [328, 167] on div "Admin" at bounding box center [401, 165] width 165 height 6
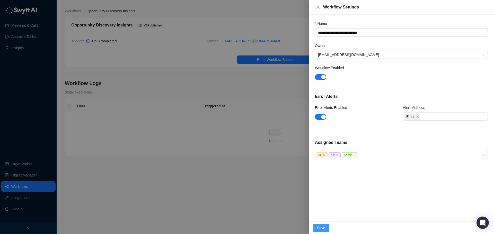
click at [319, 228] on span "Save" at bounding box center [321, 228] width 8 height 6
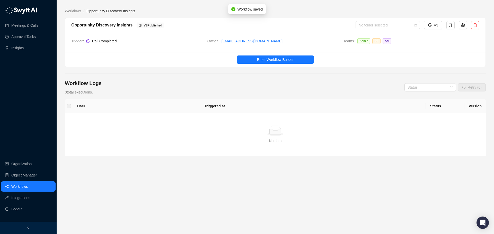
click at [24, 186] on link "Workflows" at bounding box center [19, 187] width 16 height 10
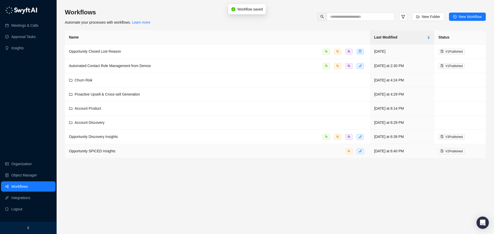
click at [124, 152] on div "Opportunity SPICED Insights" at bounding box center [217, 151] width 297 height 6
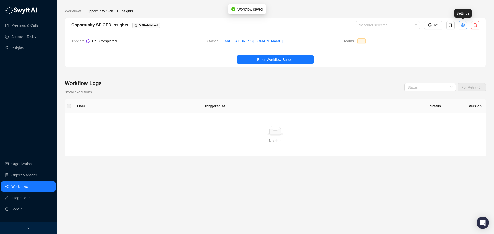
click at [464, 27] on button "button" at bounding box center [462, 25] width 8 height 8
type textarea "**********"
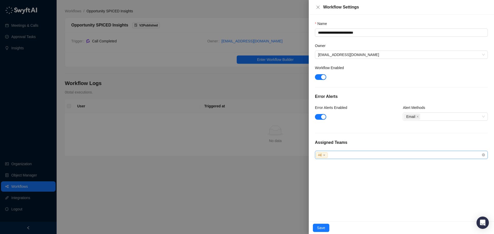
click at [346, 151] on div "AE" at bounding box center [401, 155] width 173 height 8
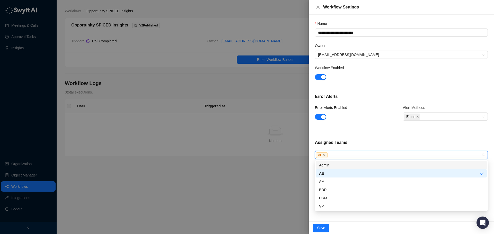
click at [338, 164] on div "Admin" at bounding box center [401, 165] width 165 height 6
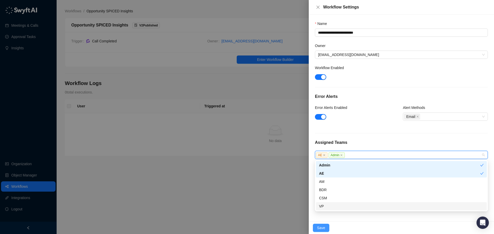
click at [321, 228] on span "Save" at bounding box center [321, 228] width 8 height 6
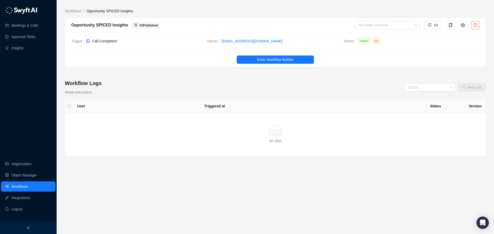
click at [19, 187] on link "Workflows" at bounding box center [19, 187] width 16 height 10
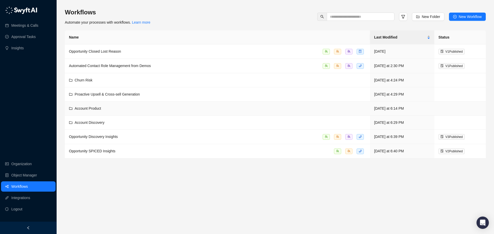
click at [96, 111] on td "Account Product" at bounding box center [217, 109] width 305 height 14
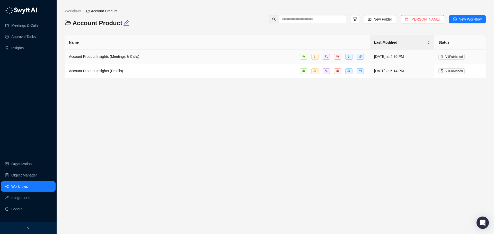
click at [120, 60] on td "Account Product Insights (Meetings & Calls)" at bounding box center [217, 57] width 305 height 14
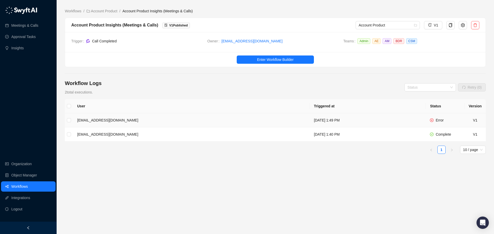
click at [166, 117] on td "[EMAIL_ADDRESS][DOMAIN_NAME]" at bounding box center [191, 120] width 237 height 14
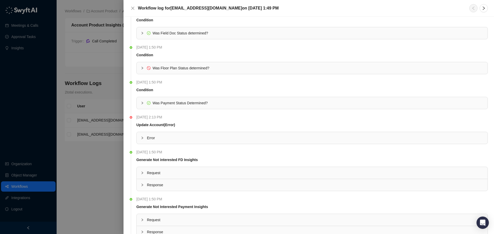
scroll to position [154, 0]
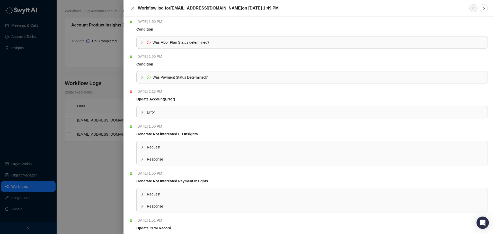
click at [144, 109] on div "Error" at bounding box center [312, 112] width 351 height 12
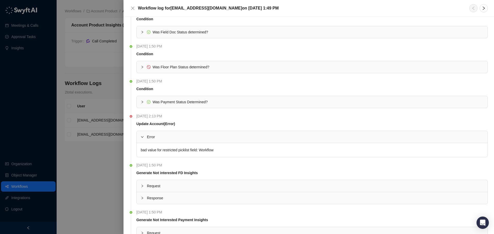
scroll to position [122, 0]
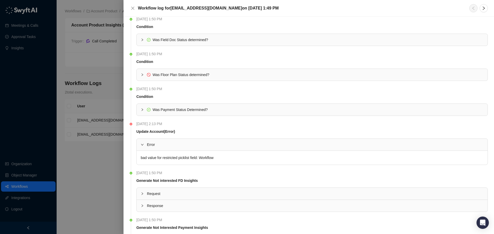
click at [142, 76] on icon "collapsed" at bounding box center [142, 74] width 3 height 3
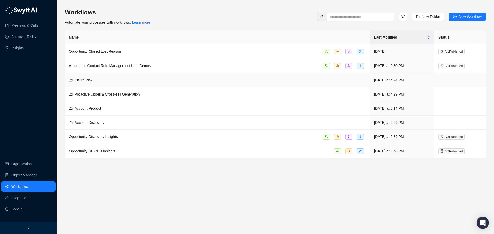
click at [115, 76] on td "Churn Risk" at bounding box center [217, 80] width 305 height 14
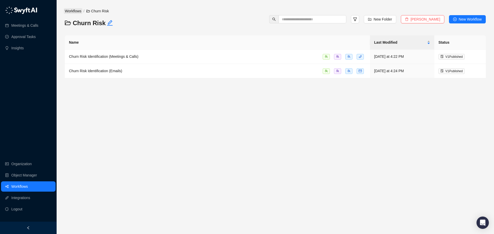
click at [74, 12] on link "Workflows" at bounding box center [73, 11] width 19 height 6
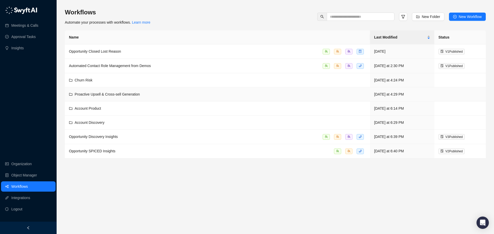
click at [127, 92] on span "Proactive Upsell & Cross-sell Generation" at bounding box center [107, 94] width 65 height 4
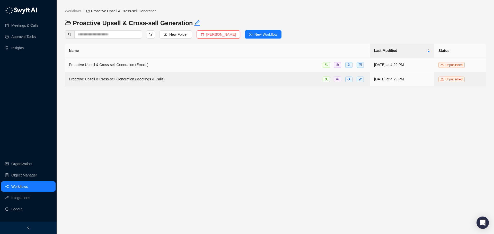
click at [134, 68] on td "Proactive Upsell & Cross-sell Generation (Emails)" at bounding box center [217, 65] width 305 height 14
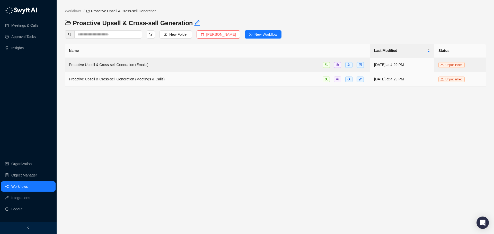
click at [139, 77] on span "Proactive Upsell & Cross-sell Generation (Meetings & Calls)" at bounding box center [117, 79] width 96 height 4
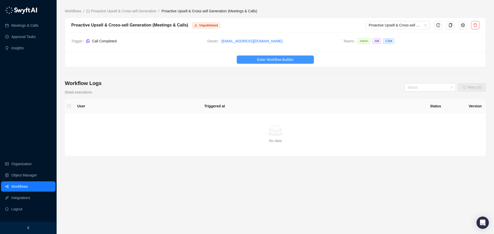
click at [281, 57] on span "Enter Workflow Builder" at bounding box center [275, 60] width 37 height 6
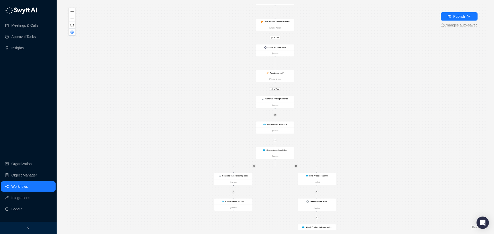
drag, startPoint x: 319, startPoint y: 188, endPoint x: 316, endPoint y: 112, distance: 76.7
click at [316, 112] on div "Is True Is True Is True Is True Call Completed Action Is Account = Customer? Fa…" at bounding box center [275, 117] width 421 height 226
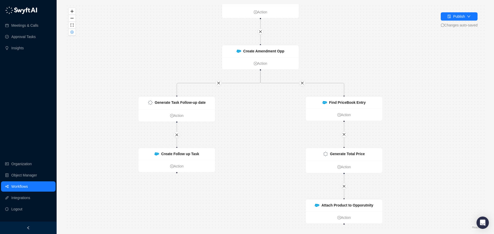
drag, startPoint x: 276, startPoint y: 177, endPoint x: 272, endPoint y: 148, distance: 29.3
click at [272, 148] on div "Is True Is True Is True Is True Call Completed Action Is Account = Customer? Fa…" at bounding box center [275, 117] width 421 height 226
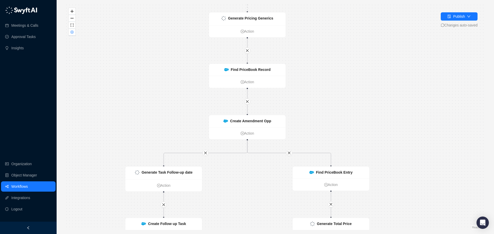
drag, startPoint x: 279, startPoint y: 119, endPoint x: 267, endPoint y: 185, distance: 67.4
click at [267, 185] on div "Is True Is True Is True Is True Call Completed Action Is Account = Customer? Fa…" at bounding box center [275, 117] width 421 height 226
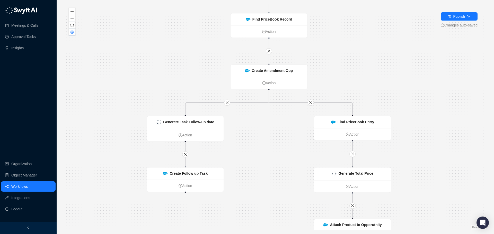
drag, startPoint x: 307, startPoint y: 113, endPoint x: 320, endPoint y: 61, distance: 53.6
click at [320, 61] on div "Is True Is True Is True Is True Call Completed Action Is Account = Customer? Fa…" at bounding box center [275, 117] width 421 height 226
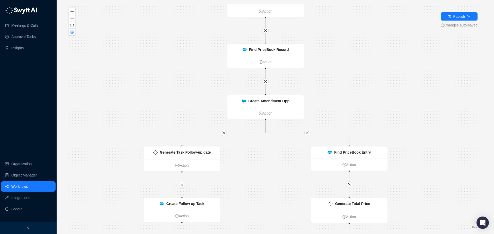
drag, startPoint x: 255, startPoint y: 137, endPoint x: 260, endPoint y: 183, distance: 45.8
click at [260, 181] on div "Is True Is True Is True Is True Call Completed Action Is Account = Customer? Fa…" at bounding box center [275, 117] width 421 height 226
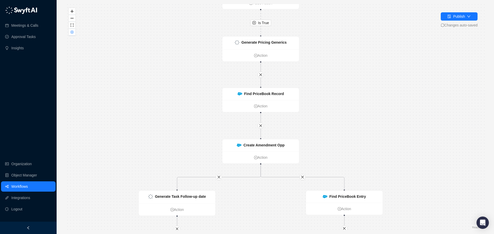
drag, startPoint x: 338, startPoint y: 70, endPoint x: 324, endPoint y: 135, distance: 66.5
click at [324, 135] on div "Is True Is True Is True Is True Call Completed Action Is Account = Customer? Fa…" at bounding box center [275, 117] width 421 height 226
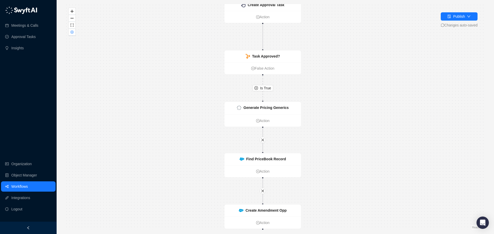
drag, startPoint x: 329, startPoint y: 86, endPoint x: 344, endPoint y: 110, distance: 27.7
click at [342, 120] on div "Is True Is True Is True Is True Call Completed Action Is Account = Customer? Fa…" at bounding box center [275, 117] width 421 height 226
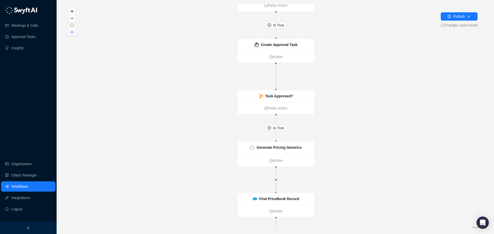
drag, startPoint x: 340, startPoint y: 74, endPoint x: 356, endPoint y: 104, distance: 34.6
click at [354, 119] on div "Is True Is True Is True Is True Call Completed Action Is Account = Customer? Fa…" at bounding box center [275, 117] width 421 height 226
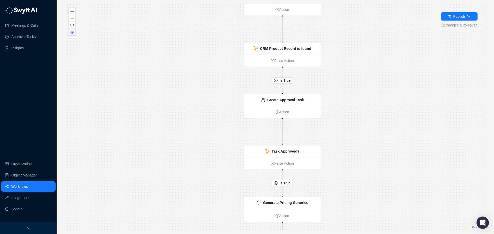
drag, startPoint x: 358, startPoint y: 76, endPoint x: 360, endPoint y: 122, distance: 46.9
click at [360, 122] on div "Is True Is True Is True Is True Call Completed Action Is Account = Customer? Fa…" at bounding box center [275, 117] width 421 height 226
drag, startPoint x: 376, startPoint y: 83, endPoint x: 373, endPoint y: 121, distance: 38.1
click at [373, 125] on div "Is True Is True Is True Is True Call Completed Action Is Account = Customer? Fa…" at bounding box center [275, 117] width 421 height 226
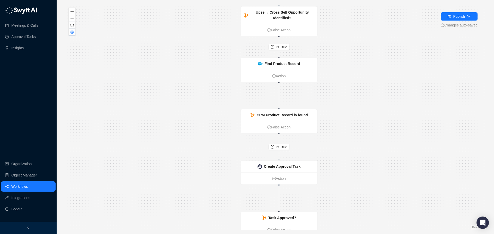
drag, startPoint x: 373, startPoint y: 87, endPoint x: 371, endPoint y: 120, distance: 33.2
click at [372, 122] on div "Is True Is True Is True Is True Call Completed Action Is Account = Customer? Fa…" at bounding box center [275, 117] width 421 height 226
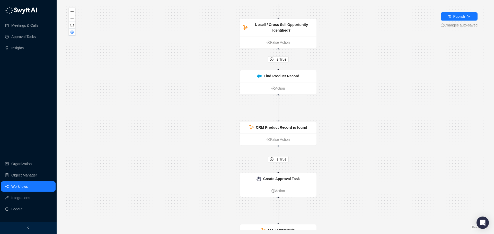
drag, startPoint x: 379, startPoint y: 95, endPoint x: 375, endPoint y: 132, distance: 37.2
click at [375, 132] on div "Is True Is True Is True Is True Call Completed Action Is Account = Customer? Fa…" at bounding box center [275, 117] width 421 height 226
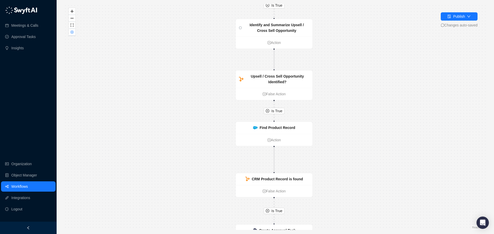
drag, startPoint x: 373, startPoint y: 110, endPoint x: 371, endPoint y: 132, distance: 22.2
click at [372, 132] on div "Is True Is True Is True Is True Call Completed Action Is Account = Customer? Fa…" at bounding box center [275, 117] width 421 height 226
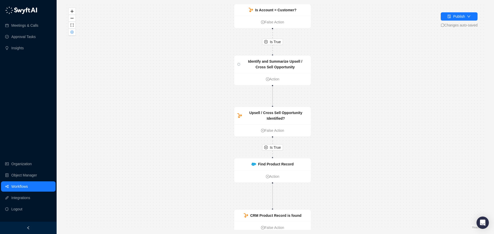
drag, startPoint x: 370, startPoint y: 116, endPoint x: 366, endPoint y: 139, distance: 23.0
click at [366, 139] on div "Is True Is True Is True Is True Call Completed Action Is Account = Customer? Fa…" at bounding box center [275, 117] width 421 height 226
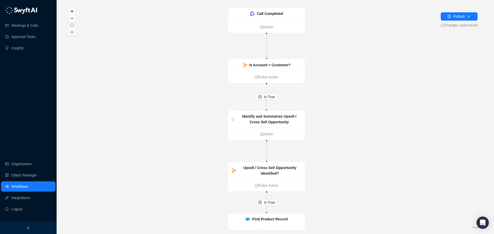
drag, startPoint x: 367, startPoint y: 122, endPoint x: 365, endPoint y: 127, distance: 5.9
click at [366, 136] on div "Is True Is True Is True Is True Call Completed Action Is Account = Customer? Fa…" at bounding box center [275, 117] width 421 height 226
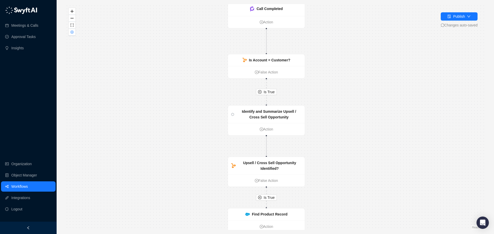
drag, startPoint x: 359, startPoint y: 88, endPoint x: 336, endPoint y: -28, distance: 117.8
click at [336, 0] on html "Meetings & Calls Approval Tasks Insights Organization Object Manager Workflows …" at bounding box center [247, 117] width 494 height 234
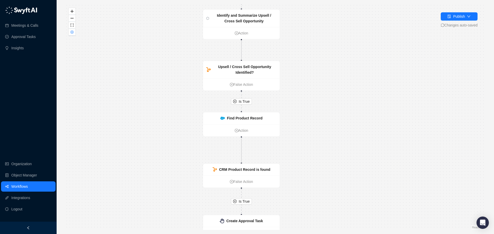
drag, startPoint x: 339, startPoint y: 78, endPoint x: 338, endPoint y: 5, distance: 72.3
click at [338, 13] on div "Is True Is True Is True Is True Call Completed Action Is Account = Customer? Fa…" at bounding box center [275, 117] width 421 height 226
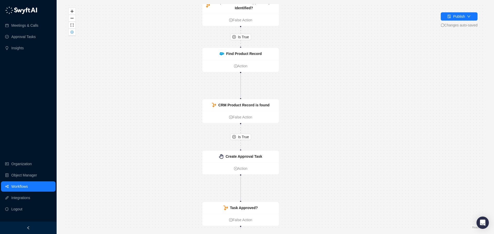
drag, startPoint x: 333, startPoint y: 66, endPoint x: 337, endPoint y: 27, distance: 39.5
click at [336, 34] on div "Is True Is True Is True Is True Call Completed Action Is Account = Customer? Fa…" at bounding box center [275, 117] width 421 height 226
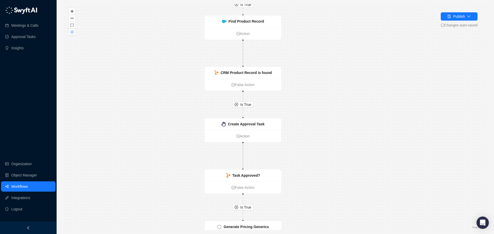
drag, startPoint x: 335, startPoint y: 77, endPoint x: 337, endPoint y: 23, distance: 54.0
click at [337, 29] on div "Is True Is True Is True Is True Call Completed Action Is Account = Customer? Fa…" at bounding box center [275, 117] width 421 height 226
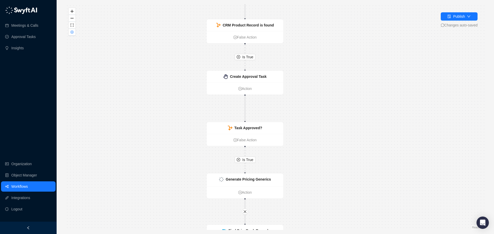
drag, startPoint x: 337, startPoint y: 88, endPoint x: 336, endPoint y: 48, distance: 39.9
click at [336, 58] on div "Is True Is True Is True Is True Call Completed Action Is Account = Customer? Fa…" at bounding box center [275, 117] width 421 height 226
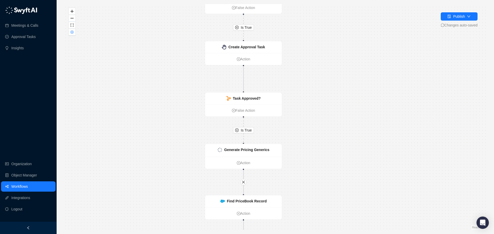
drag, startPoint x: 330, startPoint y: 85, endPoint x: 331, endPoint y: 52, distance: 32.4
click at [331, 57] on div "Is True Is True Is True Is True Call Completed Action Is Account = Customer? Fa…" at bounding box center [275, 117] width 421 height 226
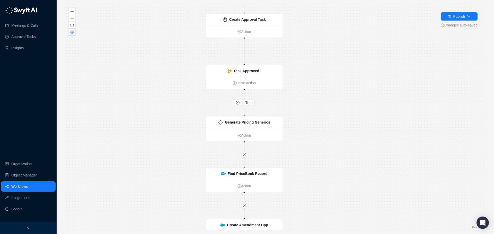
drag, startPoint x: 333, startPoint y: 92, endPoint x: 335, endPoint y: 50, distance: 41.7
click at [335, 57] on div "Is True Is True Is True Is True Call Completed Action Is Account = Customer? Fa…" at bounding box center [275, 117] width 421 height 226
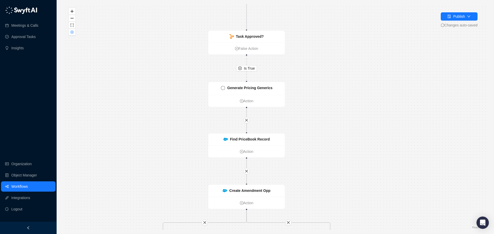
drag, startPoint x: 340, startPoint y: 95, endPoint x: 336, endPoint y: 54, distance: 41.3
click at [336, 55] on div "Is True Is True Is True Is True Call Completed Action Is Account = Customer? Fa…" at bounding box center [275, 117] width 421 height 226
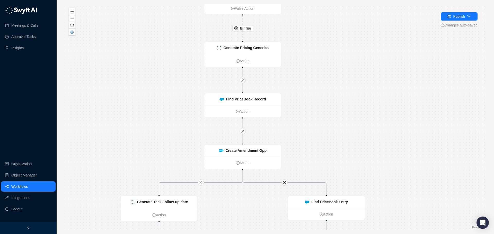
drag, startPoint x: 335, startPoint y: 85, endPoint x: 335, endPoint y: 49, distance: 36.8
click at [335, 51] on div "Is True Is True Is True Is True Call Completed Action Is Account = Customer? Fa…" at bounding box center [275, 117] width 421 height 226
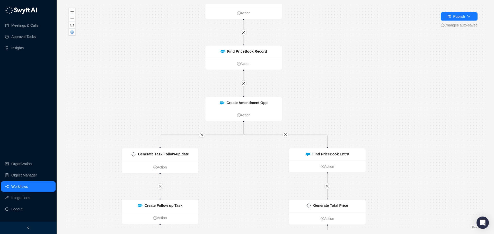
drag, startPoint x: 332, startPoint y: 83, endPoint x: 333, endPoint y: 51, distance: 32.2
click at [333, 54] on div "Is True Is True Is True Is True Call Completed Action Is Account = Customer? Fa…" at bounding box center [275, 117] width 421 height 226
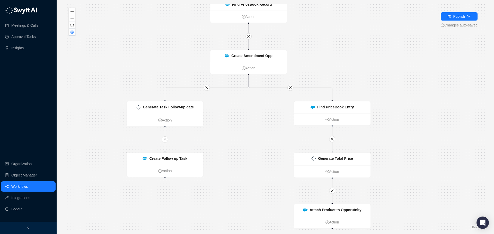
drag, startPoint x: 326, startPoint y: 86, endPoint x: 330, endPoint y: 53, distance: 32.9
click at [330, 53] on div "Is True Is True Is True Is True Call Completed Action Is Account = Customer? Fa…" at bounding box center [275, 117] width 421 height 226
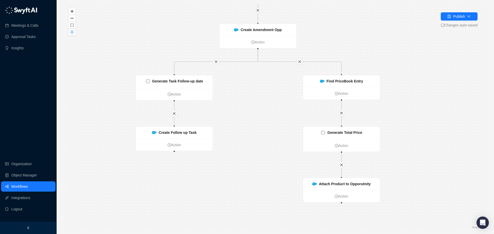
drag, startPoint x: 310, startPoint y: 98, endPoint x: 321, endPoint y: 68, distance: 32.1
click at [321, 68] on div "Is True Is True Is True Is True Call Completed Action Is Account = Customer? Fa…" at bounding box center [275, 117] width 421 height 226
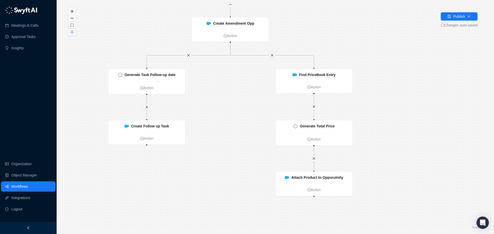
drag, startPoint x: 277, startPoint y: 120, endPoint x: 247, endPoint y: 119, distance: 29.9
click at [247, 119] on div "Is True Is True Is True Is True Call Completed Action Is Account = Customer? Fa…" at bounding box center [275, 117] width 421 height 226
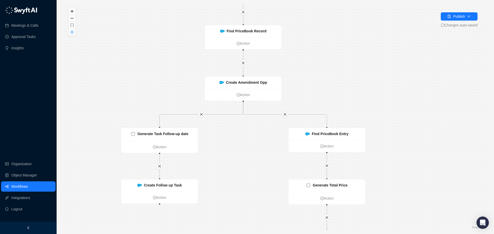
drag, startPoint x: 222, startPoint y: 83, endPoint x: 249, endPoint y: 184, distance: 104.0
click at [250, 184] on div "Is True Is True Is True Is True Call Completed Action Is Account = Customer? Fa…" at bounding box center [275, 117] width 421 height 226
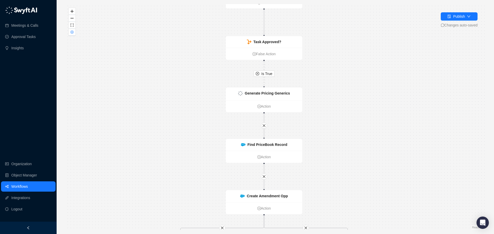
drag, startPoint x: 192, startPoint y: 72, endPoint x: 194, endPoint y: 143, distance: 71.0
click at [196, 149] on div "Is True Is True Is True Is True Call Completed Action Is Account = Customer? Fa…" at bounding box center [275, 117] width 421 height 226
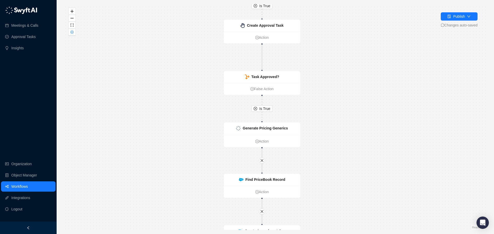
drag
click at [183, 128] on div "Is True Is True Is True Is True Call Completed Action Is Account = Customer? Fa…" at bounding box center [275, 117] width 421 height 226
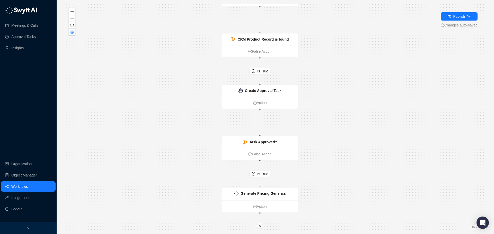
click at [187, 120] on div "Is True Is True Is True Is True Call Completed Action Is Account = Customer? Fa…" at bounding box center [275, 117] width 421 height 226
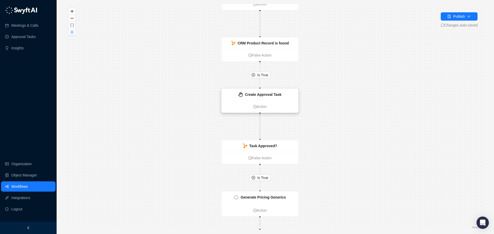
click at [262, 95] on strong "Create Approval Task" at bounding box center [263, 95] width 37 height 4
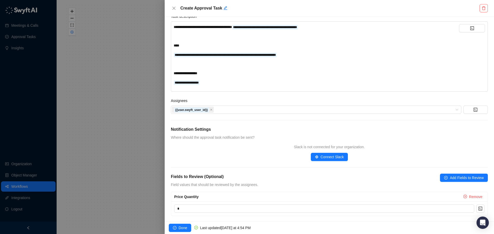
scroll to position [58, 0]
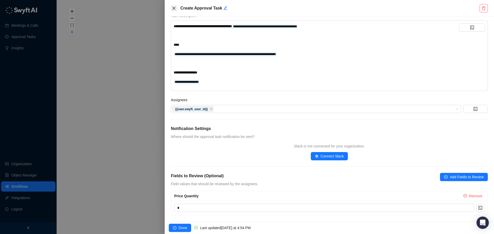
click at [174, 10] on icon "close" at bounding box center [174, 8] width 4 height 4
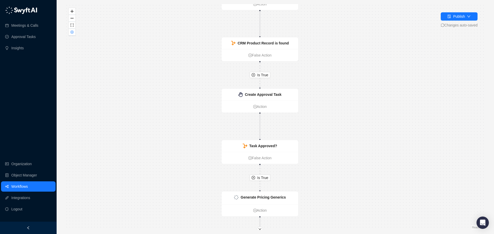
click at [20, 187] on link "Workflows" at bounding box center [19, 187] width 16 height 10
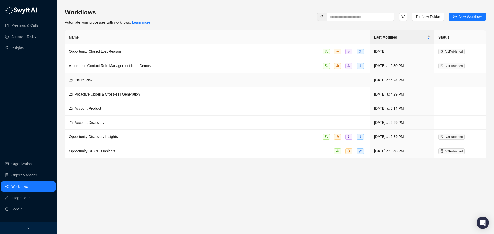
click at [137, 81] on div "Churn Risk" at bounding box center [217, 80] width 297 height 6
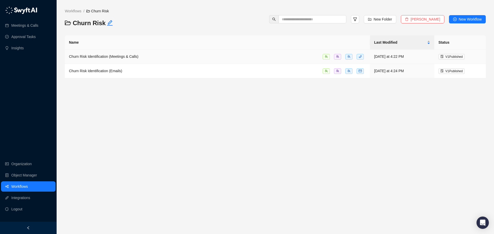
click at [138, 58] on div "Churn Risk Identification (Meetings & Calls)" at bounding box center [217, 57] width 297 height 6
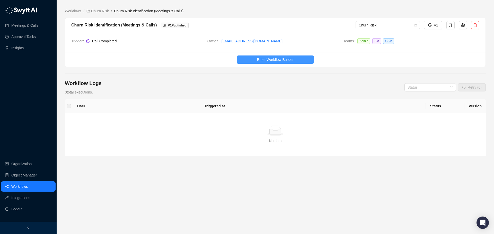
click at [272, 63] on button "Enter Workflow Builder" at bounding box center [275, 60] width 77 height 8
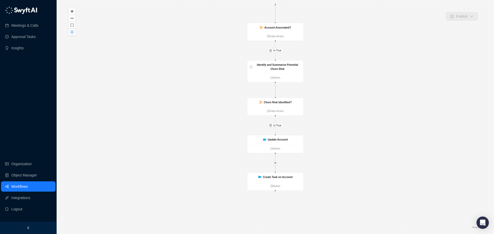
drag, startPoint x: 323, startPoint y: 109, endPoint x: 323, endPoint y: 80, distance: 28.8
click at [323, 80] on div "Is True Is True Call Completed Action Account Associated? False Action Identify…" at bounding box center [275, 117] width 421 height 226
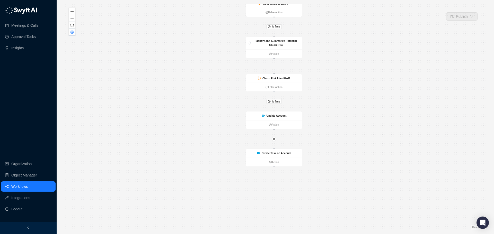
drag, startPoint x: 322, startPoint y: 105, endPoint x: 321, endPoint y: 82, distance: 23.9
click at [321, 82] on div "Is True Is True Call Completed Action Account Associated? False Action Identify…" at bounding box center [275, 117] width 421 height 226
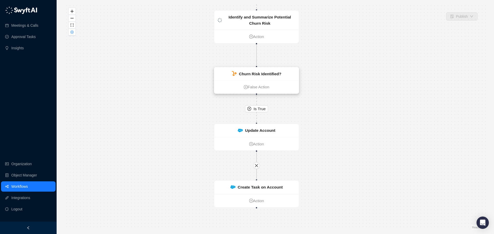
click at [275, 75] on strong "Churn Risk Identified?" at bounding box center [260, 73] width 42 height 5
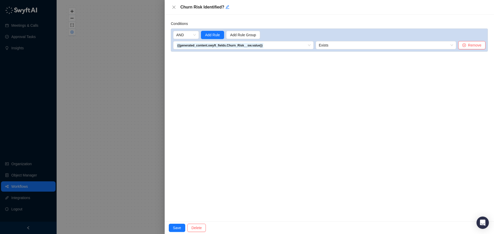
click at [121, 94] on div at bounding box center [247, 117] width 494 height 234
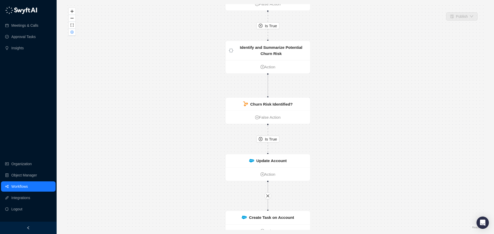
drag, startPoint x: 337, startPoint y: 147, endPoint x: 349, endPoint y: 177, distance: 32.4
click at [349, 177] on div "Is True Is True Call Completed Action Account Associated? False Action Identify…" at bounding box center [275, 117] width 421 height 226
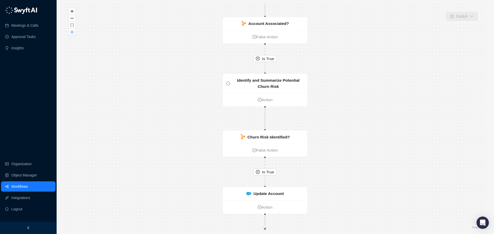
drag, startPoint x: 342, startPoint y: 137, endPoint x: 339, endPoint y: 160, distance: 23.6
click at [339, 160] on div "Is True Is True Call Completed Action Account Associated? False Action Identify…" at bounding box center [275, 117] width 421 height 226
click at [281, 85] on div "Identify and Summarize Potential Churn Risk" at bounding box center [267, 83] width 71 height 13
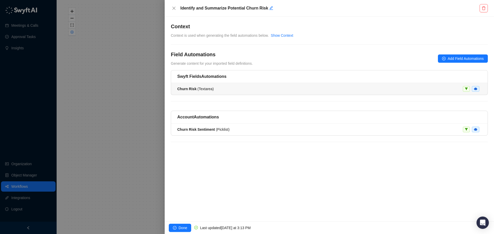
click at [272, 87] on div "Churn Risk ( Textarea )" at bounding box center [329, 89] width 304 height 6
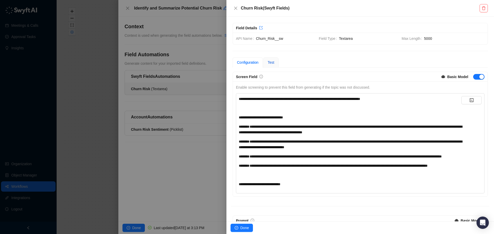
click at [273, 64] on span "Test" at bounding box center [270, 62] width 7 height 4
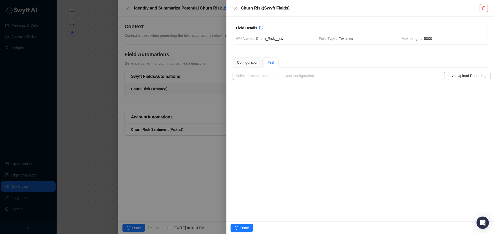
click at [325, 78] on input "search" at bounding box center [337, 76] width 203 height 8
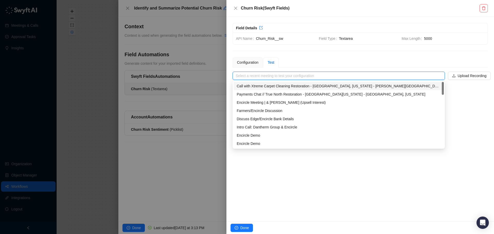
click at [310, 84] on div "Call with Xtreme Carpet Cleaning Restoration - [GEOGRAPHIC_DATA], [US_STATE] - …" at bounding box center [339, 86] width 204 height 6
type input "**********"
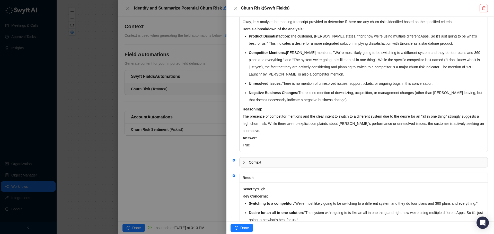
scroll to position [122, 0]
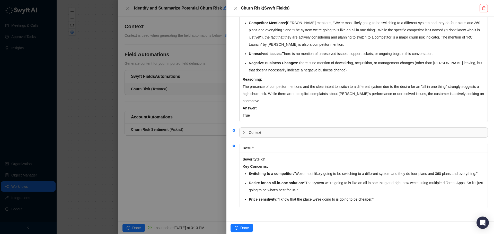
click at [197, 160] on div at bounding box center [247, 117] width 494 height 234
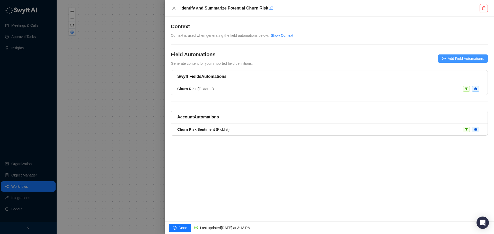
click at [469, 59] on span "Add Field Automations" at bounding box center [465, 59] width 36 height 6
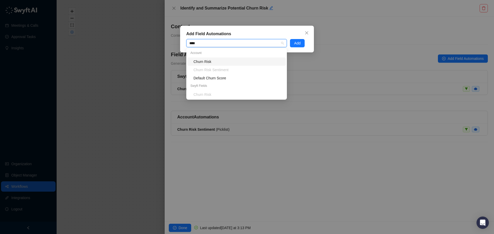
type input "*****"
click at [309, 31] on span "Close" at bounding box center [306, 33] width 8 height 4
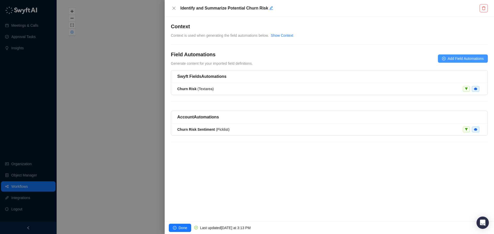
click at [459, 57] on span "Add Field Automations" at bounding box center [465, 59] width 36 height 6
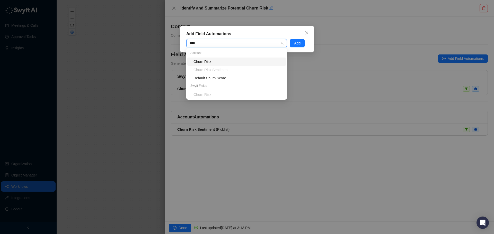
type input "*****"
click at [306, 32] on icon "close" at bounding box center [306, 33] width 4 height 4
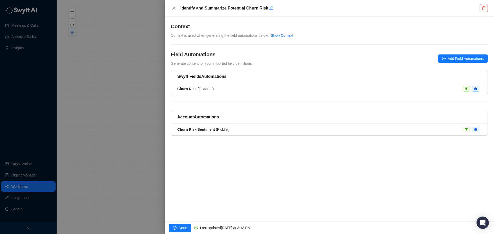
click at [20, 200] on div at bounding box center [247, 117] width 494 height 234
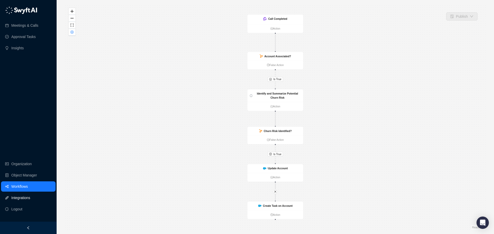
click at [22, 198] on link "Integrations" at bounding box center [20, 198] width 19 height 10
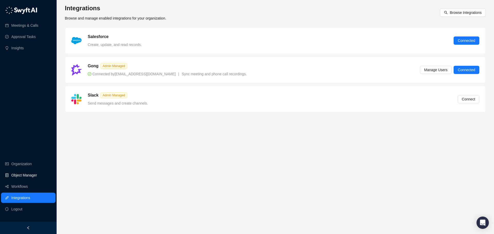
click at [20, 177] on link "Object Manager" at bounding box center [24, 175] width 26 height 10
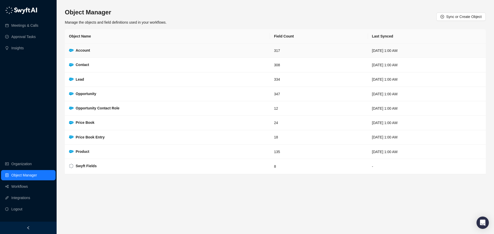
click at [88, 48] on strong "Account" at bounding box center [83, 50] width 14 height 4
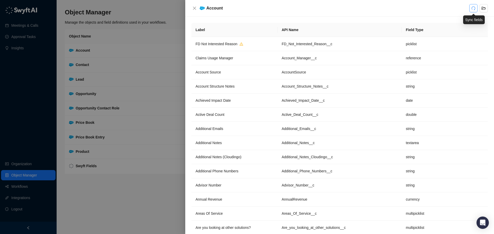
click at [473, 7] on icon "redo" at bounding box center [473, 8] width 4 height 4
click at [194, 6] on icon "close" at bounding box center [194, 8] width 4 height 4
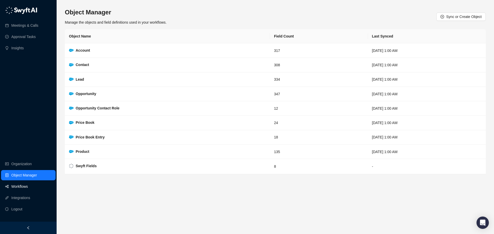
click at [28, 187] on link "Workflows" at bounding box center [19, 187] width 16 height 10
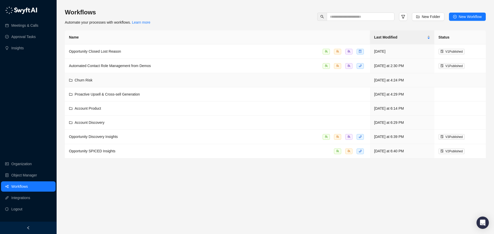
click at [103, 77] on div "Churn Risk" at bounding box center [217, 80] width 297 height 6
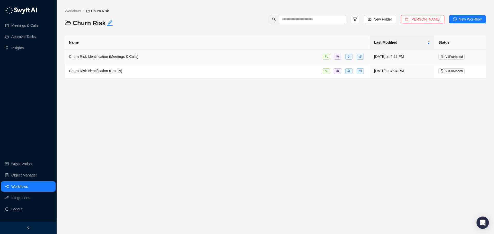
click at [151, 59] on td "Churn Risk Identification (Meetings & Calls)" at bounding box center [217, 57] width 305 height 14
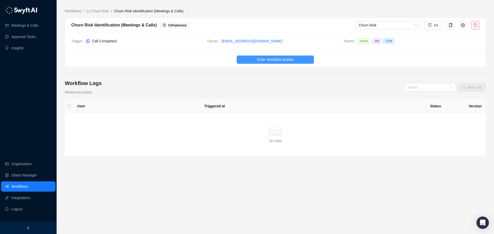
click at [302, 58] on button "Enter Workflow Builder" at bounding box center [275, 60] width 77 height 8
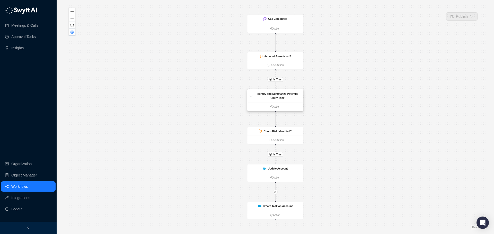
click at [284, 95] on strong "Identify and Summarize Potential Churn Risk" at bounding box center [277, 95] width 41 height 7
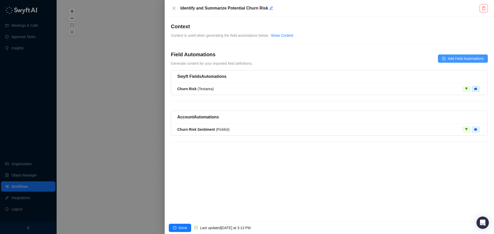
click at [456, 56] on span "Add Field Automations" at bounding box center [465, 59] width 36 height 6
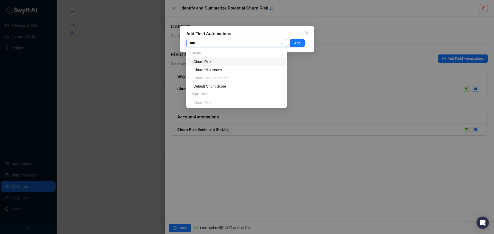
type input "*****"
click at [215, 69] on div "Churn Risk Notes" at bounding box center [237, 70] width 89 height 6
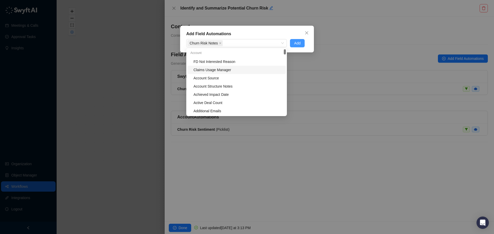
click at [299, 40] on button "Add" at bounding box center [297, 43] width 15 height 8
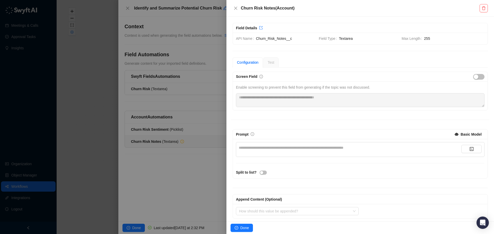
click at [177, 173] on div at bounding box center [247, 117] width 494 height 234
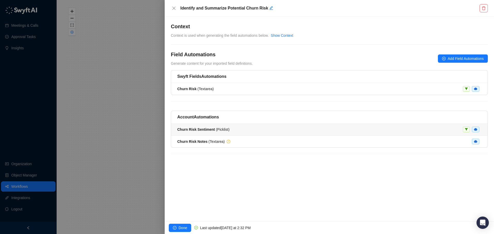
click at [213, 130] on span "Churn Risk Sentiment ( Picklist )" at bounding box center [203, 130] width 52 height 4
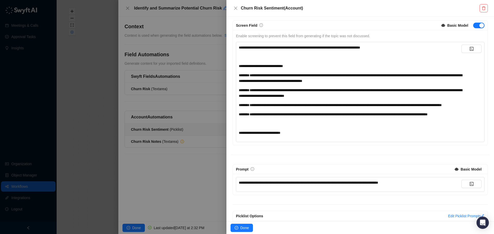
scroll to position [26, 0]
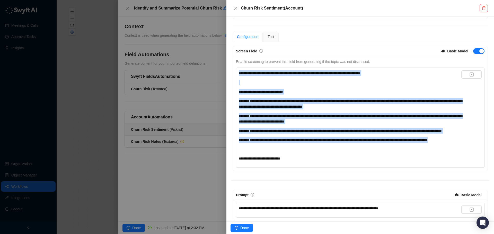
drag, startPoint x: 255, startPoint y: 152, endPoint x: 238, endPoint y: 72, distance: 81.4
click at [238, 72] on div "**********" at bounding box center [360, 118] width 248 height 100
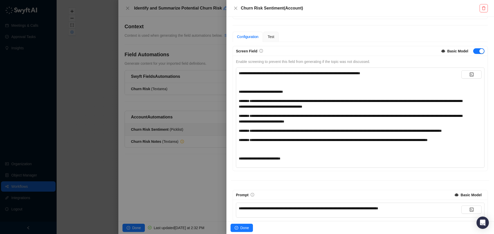
click at [164, 144] on div at bounding box center [247, 117] width 494 height 234
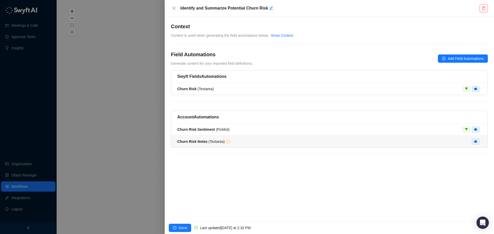
click at [255, 143] on div "Churn Risk Notes ( Textarea )" at bounding box center [329, 142] width 304 height 6
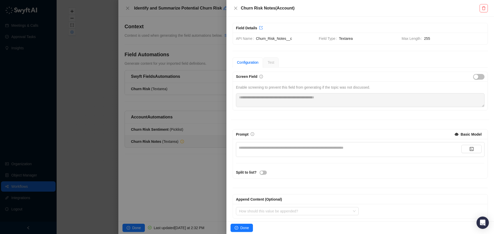
click at [266, 147] on div "**********" at bounding box center [350, 148] width 222 height 6
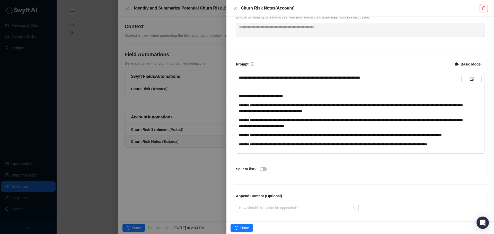
click at [175, 130] on div at bounding box center [247, 117] width 494 height 234
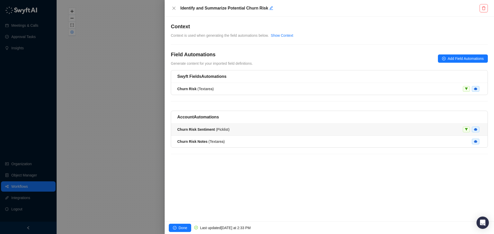
click at [184, 132] on div "Churn Risk Sentiment ( Picklist )" at bounding box center [203, 130] width 52 height 6
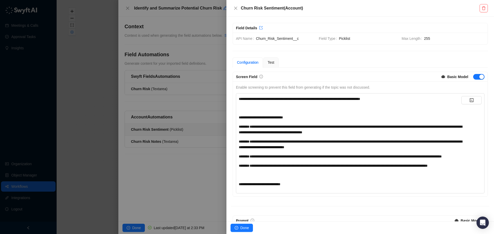
click at [167, 142] on div at bounding box center [247, 117] width 494 height 234
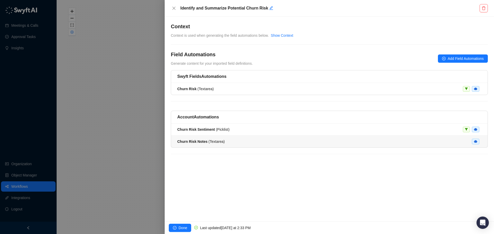
click at [209, 141] on span "Churn Risk Notes ( Textarea )" at bounding box center [200, 142] width 47 height 4
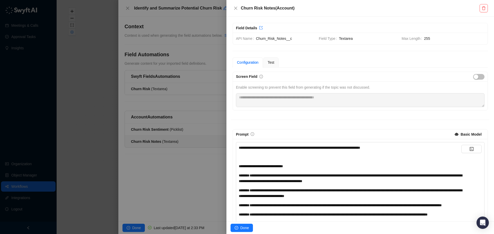
click at [278, 174] on span "**********" at bounding box center [350, 178] width 223 height 9
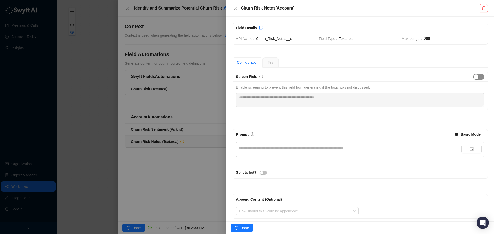
click at [475, 75] on span "button" at bounding box center [478, 77] width 11 height 6
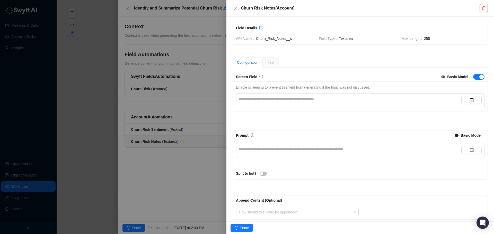
click at [240, 103] on div "**********" at bounding box center [350, 100] width 222 height 9
click at [247, 99] on div "**********" at bounding box center [350, 99] width 222 height 6
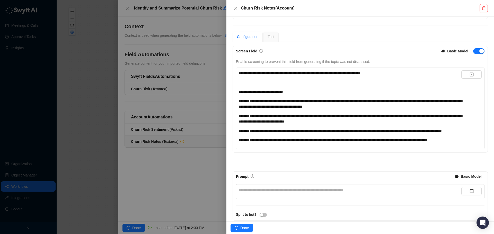
scroll to position [51, 0]
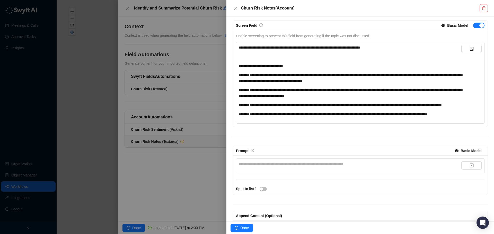
click at [263, 167] on div "**********" at bounding box center [350, 164] width 222 height 6
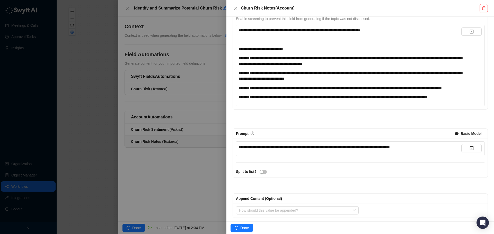
scroll to position [83, 0]
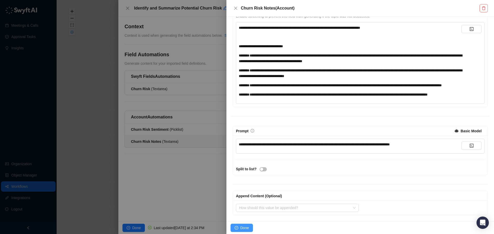
click at [244, 226] on span "Done" at bounding box center [244, 228] width 8 height 6
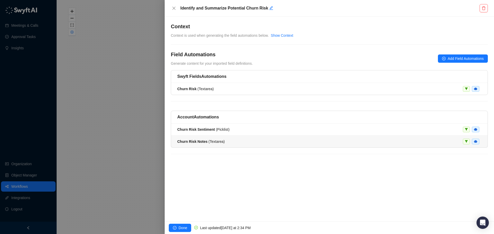
click at [229, 141] on div "Churn Risk Notes ( Textarea )" at bounding box center [329, 142] width 304 height 6
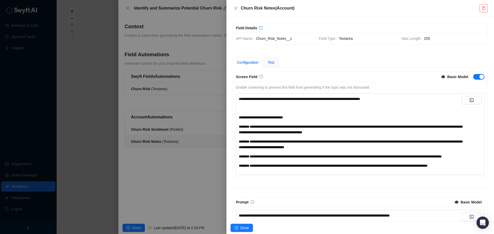
click at [271, 65] on span "Test" at bounding box center [270, 62] width 7 height 4
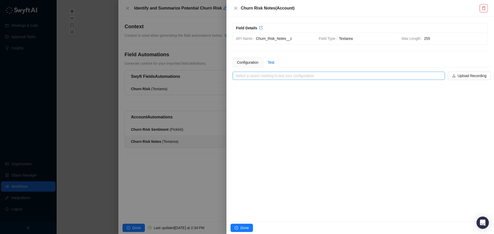
click at [265, 76] on input "search" at bounding box center [337, 76] width 203 height 8
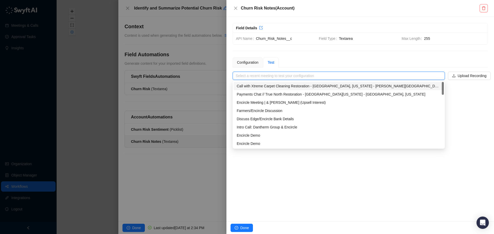
click at [264, 85] on div "Call with Xtreme Carpet Cleaning Restoration - Kalispell, Montana - Mindy Bills…" at bounding box center [339, 86] width 204 height 6
type input "**********"
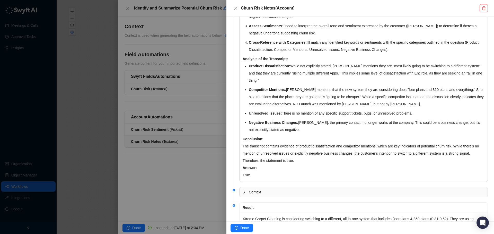
scroll to position [153, 0]
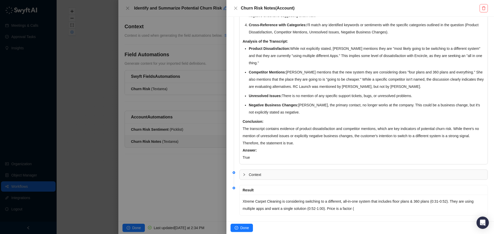
click at [261, 172] on span "Context" at bounding box center [367, 175] width 236 height 6
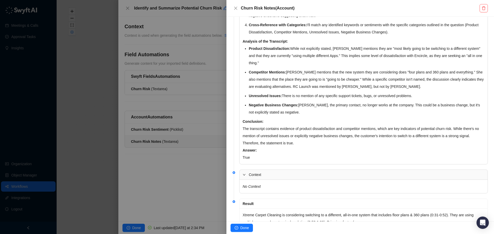
click at [261, 172] on span "Context" at bounding box center [367, 175] width 236 height 6
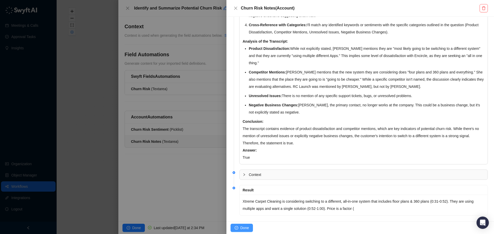
click at [245, 226] on span "Done" at bounding box center [244, 228] width 8 height 6
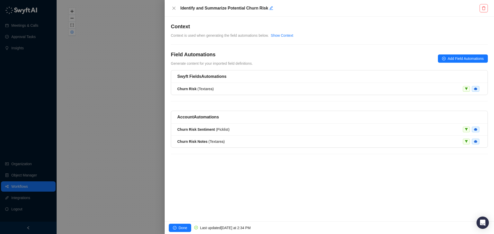
click at [142, 174] on div at bounding box center [247, 117] width 494 height 234
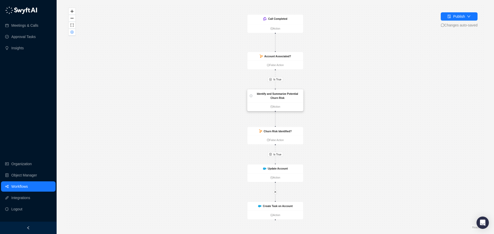
click at [283, 93] on strong "Identify and Summarize Potential Churn Risk" at bounding box center [277, 95] width 41 height 7
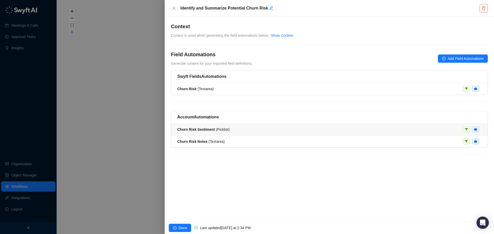
click at [215, 125] on li "Churn Risk Sentiment ( Picklist )" at bounding box center [329, 130] width 316 height 12
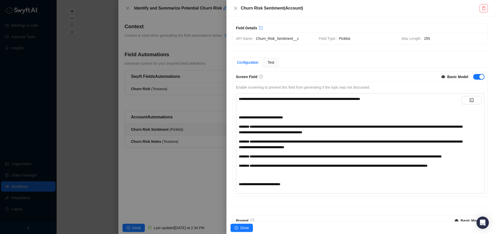
scroll to position [26, 0]
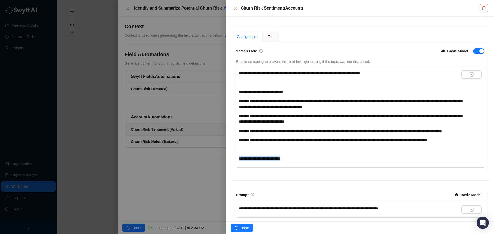
drag, startPoint x: 291, startPoint y: 169, endPoint x: 233, endPoint y: 167, distance: 57.4
click at [233, 167] on div "**********" at bounding box center [360, 113] width 255 height 115
copy span "**********"
click at [166, 140] on div at bounding box center [247, 117] width 494 height 234
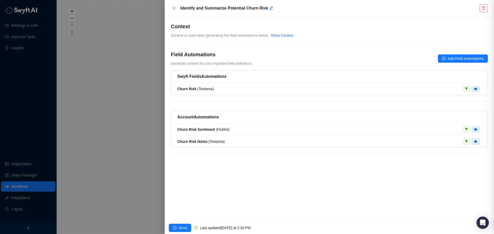
click at [167, 142] on div at bounding box center [247, 117] width 494 height 234
click at [191, 139] on li "Churn Risk Notes ( Textarea )" at bounding box center [329, 142] width 316 height 12
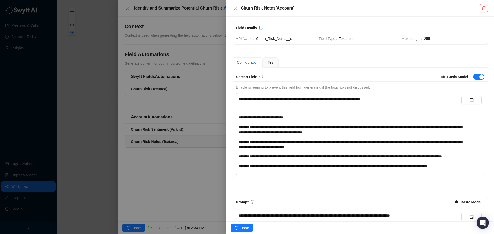
click at [257, 169] on div "**********" at bounding box center [350, 166] width 222 height 6
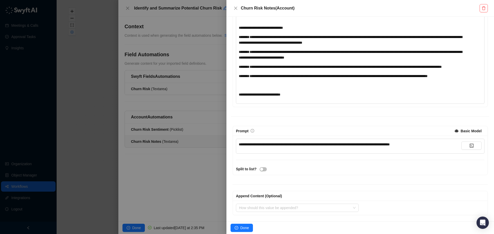
scroll to position [101, 0]
drag, startPoint x: 421, startPoint y: 145, endPoint x: 375, endPoint y: 144, distance: 45.5
click at [375, 144] on div "**********" at bounding box center [350, 145] width 222 height 6
click at [188, 131] on div at bounding box center [247, 117] width 494 height 234
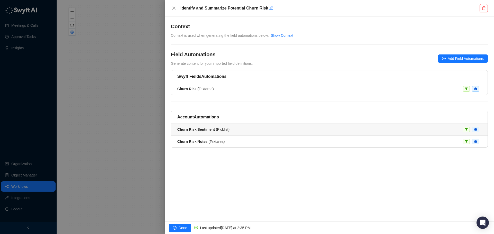
click at [199, 132] on strong "Churn Risk Sentiment" at bounding box center [196, 130] width 38 height 4
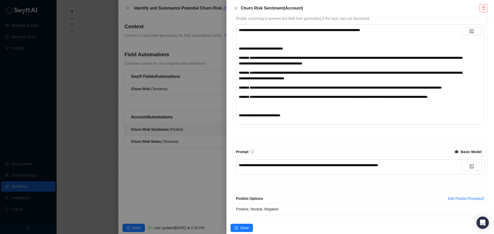
scroll to position [80, 0]
click at [166, 142] on div at bounding box center [247, 117] width 494 height 234
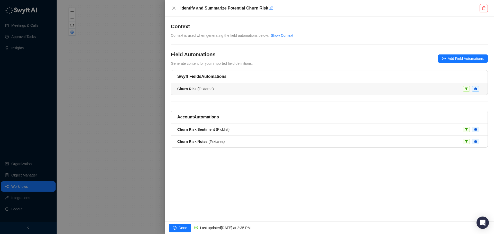
click at [326, 89] on div "Churn Risk ( Textarea )" at bounding box center [329, 89] width 304 height 6
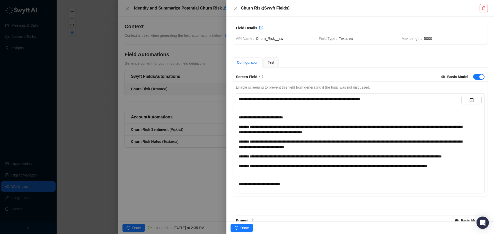
click at [167, 102] on div at bounding box center [247, 117] width 494 height 234
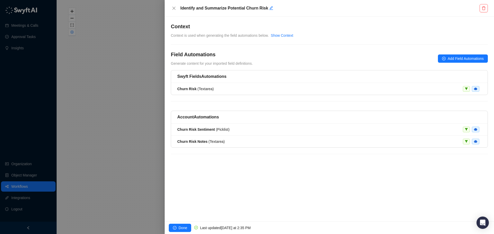
click at [359, 75] on h5 "Swyft Fields Automations" at bounding box center [329, 77] width 304 height 6
click at [339, 89] on div "Churn Risk ( Textarea )" at bounding box center [329, 89] width 304 height 6
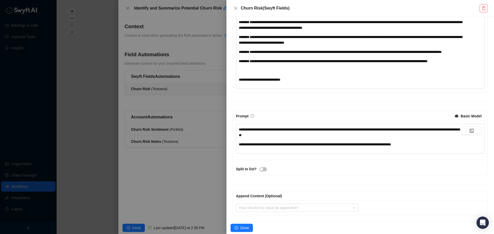
scroll to position [116, 0]
drag, startPoint x: 300, startPoint y: 136, endPoint x: 360, endPoint y: 129, distance: 60.6
click at [360, 129] on span "**********" at bounding box center [350, 132] width 222 height 9
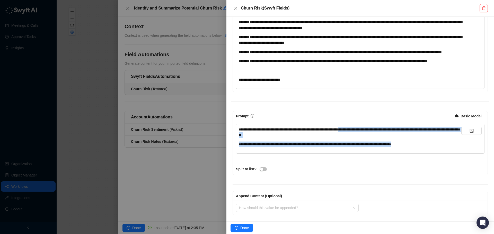
drag, startPoint x: 436, startPoint y: 144, endPoint x: 359, endPoint y: 131, distance: 77.9
click at [359, 131] on div "**********" at bounding box center [350, 137] width 222 height 21
copy div "**********"
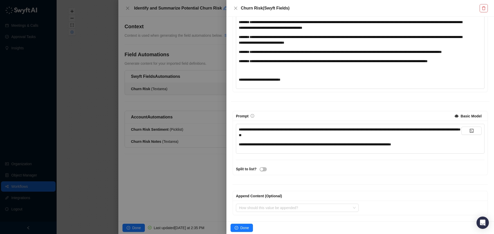
click at [182, 138] on div at bounding box center [247, 117] width 494 height 234
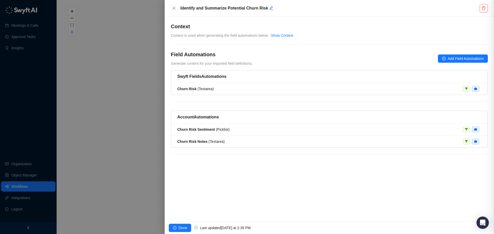
click at [181, 140] on div at bounding box center [247, 117] width 494 height 234
click at [199, 143] on strong "Churn Risk Notes" at bounding box center [192, 142] width 30 height 4
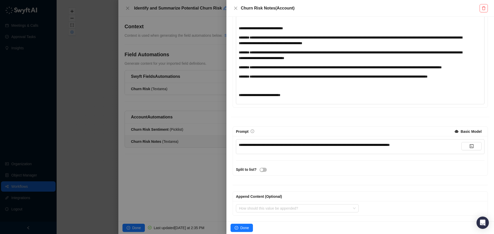
scroll to position [101, 0]
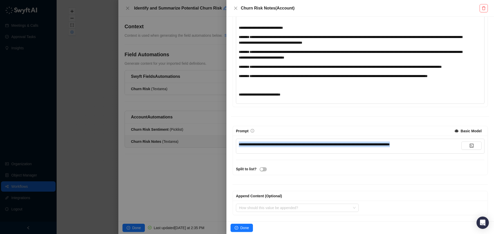
drag, startPoint x: 422, startPoint y: 145, endPoint x: 221, endPoint y: 142, distance: 201.1
click at [221, 142] on div "**********" at bounding box center [247, 117] width 494 height 234
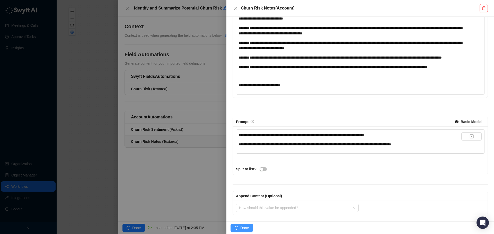
click at [242, 229] on span "Done" at bounding box center [244, 228] width 8 height 6
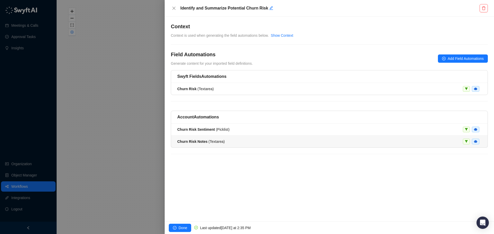
click at [237, 145] on li "Churn Risk Notes ( Textarea )" at bounding box center [329, 142] width 316 height 12
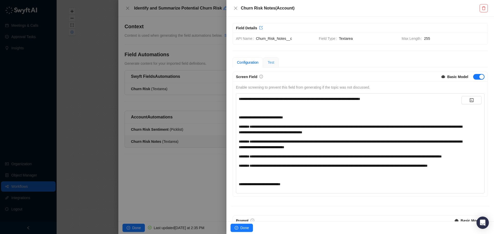
drag, startPoint x: 272, startPoint y: 56, endPoint x: 274, endPoint y: 58, distance: 2.9
click at [272, 56] on div "**********" at bounding box center [359, 119] width 267 height 205
click at [274, 59] on div "Test" at bounding box center [270, 62] width 15 height 10
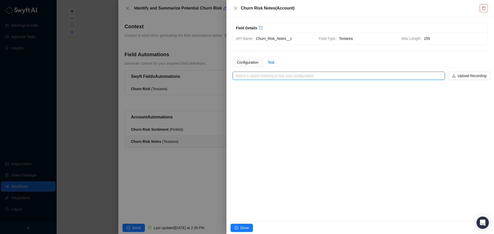
click at [287, 76] on input "search" at bounding box center [337, 76] width 203 height 8
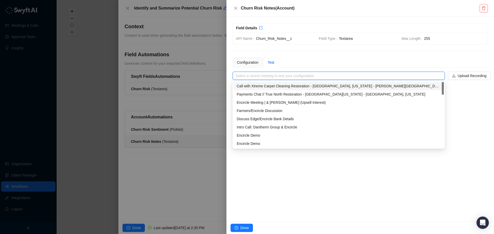
click at [285, 84] on div "Call with Xtreme Carpet Cleaning Restoration - Kalispell, Montana - Mindy Bills…" at bounding box center [339, 86] width 204 height 6
type input "**********"
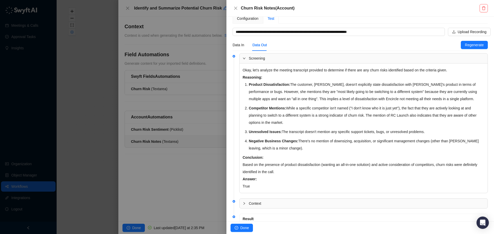
scroll to position [54, 0]
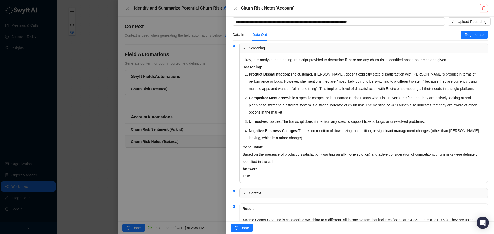
click at [186, 160] on div at bounding box center [247, 117] width 494 height 234
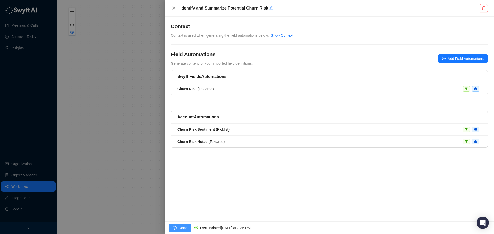
click at [184, 226] on span "Done" at bounding box center [182, 228] width 8 height 6
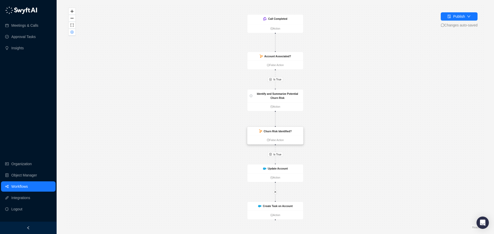
click at [283, 131] on strong "Churn Risk Identified?" at bounding box center [278, 131] width 28 height 3
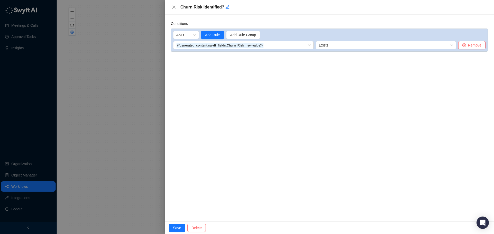
click at [138, 123] on div at bounding box center [247, 117] width 494 height 234
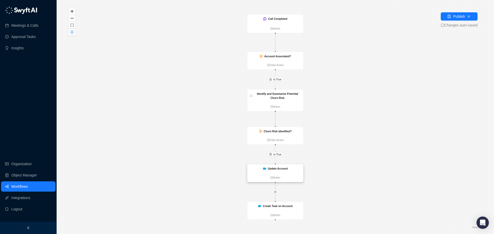
click at [283, 166] on div "Update Account" at bounding box center [275, 169] width 56 height 9
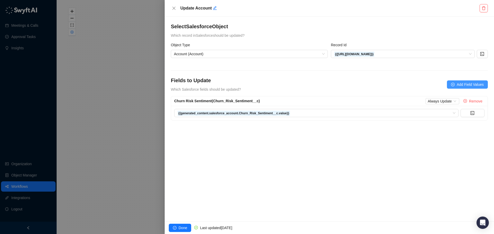
click at [470, 82] on span "Add Field Values" at bounding box center [469, 85] width 27 height 6
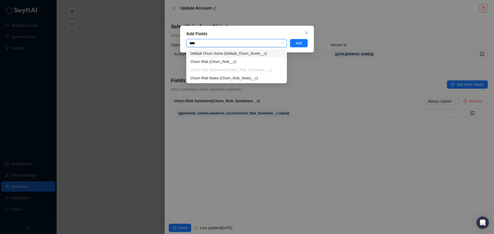
type input "*****"
click at [237, 79] on div "Churn Risk Notes (Churn_Risk_Notes__c)" at bounding box center [236, 78] width 92 height 6
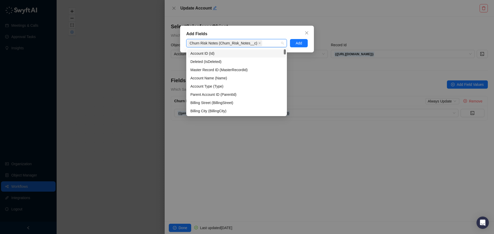
click at [278, 34] on div "Add Fields" at bounding box center [246, 34] width 121 height 6
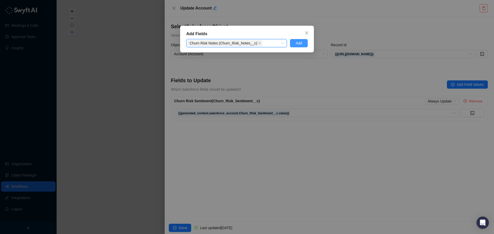
click at [301, 43] on span "Add" at bounding box center [298, 43] width 6 height 6
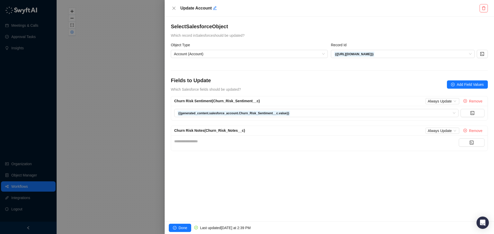
click at [304, 141] on div "**********" at bounding box center [316, 142] width 284 height 6
click at [471, 145] on button "button" at bounding box center [471, 143] width 26 height 8
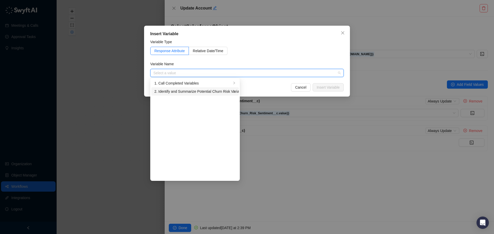
click at [224, 92] on div "2. Identify and Summarize Potential Churn Risk Variables" at bounding box center [192, 92] width 77 height 6
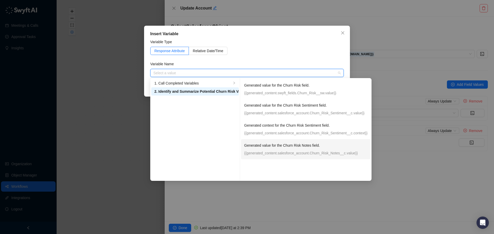
click at [290, 145] on p "Generated value for the Churn Risk Notes field." at bounding box center [305, 146] width 123 height 6
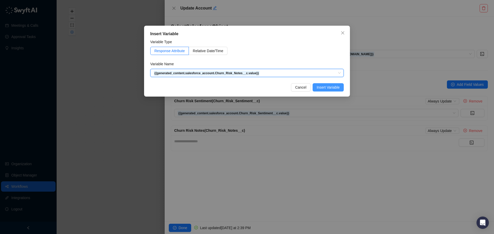
click at [329, 89] on span "Insert Variable" at bounding box center [328, 88] width 23 height 6
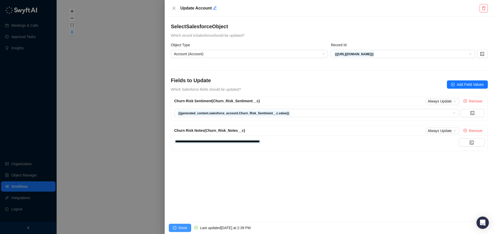
click at [176, 225] on button "Done" at bounding box center [180, 228] width 22 height 8
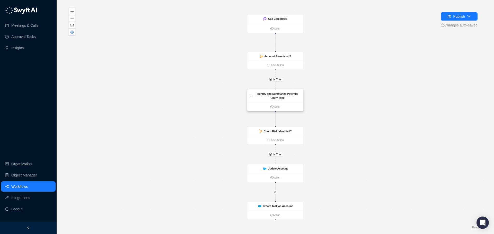
click at [287, 96] on div "Identify and Summarize Potential Churn Risk" at bounding box center [277, 96] width 47 height 8
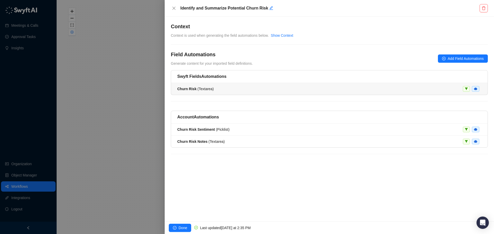
click at [205, 88] on span "Churn Risk ( Textarea )" at bounding box center [195, 89] width 37 height 4
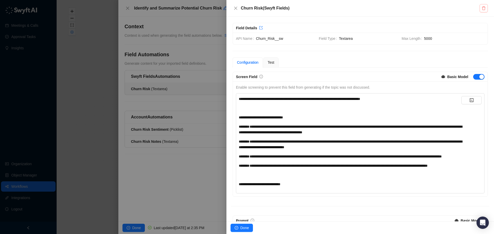
click at [482, 8] on icon "delete" at bounding box center [483, 8] width 4 height 4
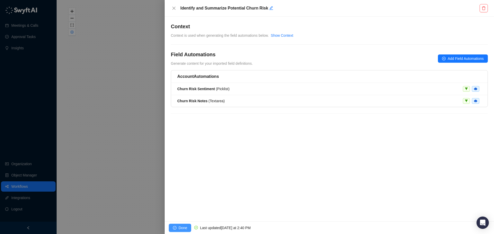
click at [186, 229] on span "Done" at bounding box center [182, 228] width 8 height 6
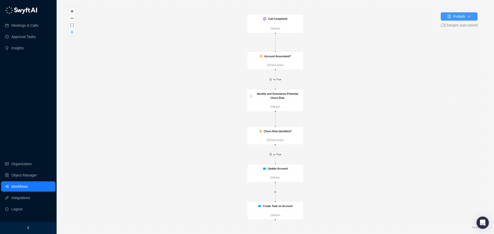
click at [450, 15] on icon "file-done" at bounding box center [449, 17] width 4 height 4
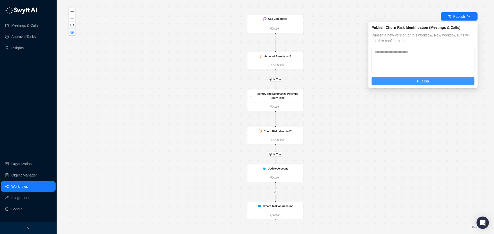
click at [407, 82] on button "Publish" at bounding box center [422, 81] width 103 height 8
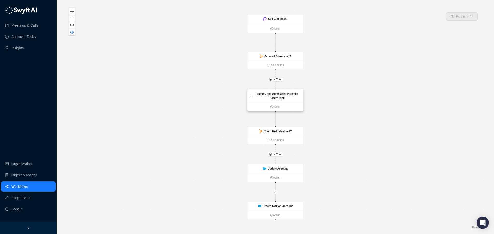
click at [282, 95] on strong "Identify and Summarize Potential Churn Risk" at bounding box center [277, 95] width 41 height 7
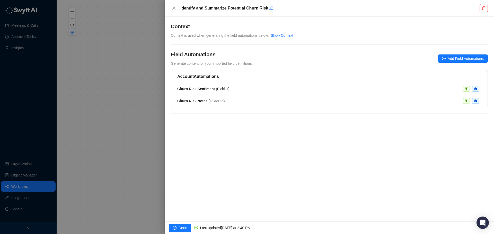
click at [117, 134] on div at bounding box center [247, 117] width 494 height 234
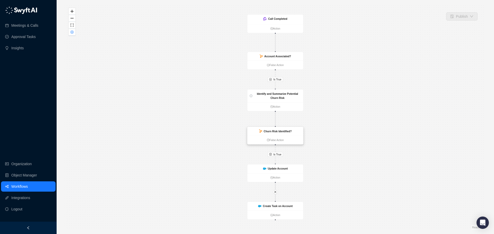
click at [278, 132] on strong "Churn Risk Identified?" at bounding box center [278, 131] width 28 height 3
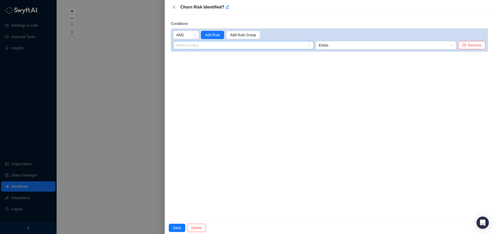
click at [257, 47] on input "search" at bounding box center [241, 45] width 131 height 8
click at [230, 53] on div "1. Call Completed Variables" at bounding box center [215, 56] width 77 height 6
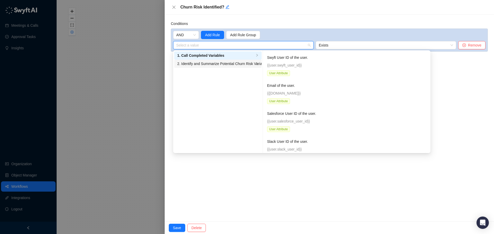
click at [226, 64] on div "2. Identify and Summarize Potential Churn Risk Variables" at bounding box center [215, 64] width 77 height 6
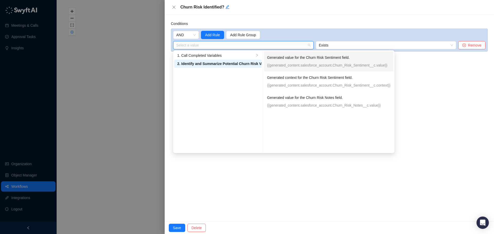
click at [320, 66] on p "{{generated_content.salesforce_account.Churn_Risk_Sentiment__c.value}}" at bounding box center [328, 65] width 123 height 6
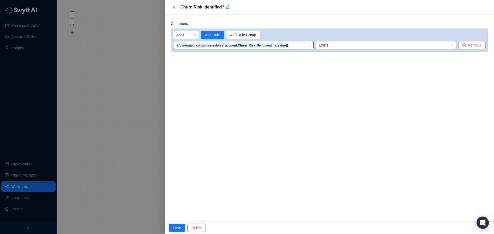
click at [365, 47] on span "Exists" at bounding box center [386, 45] width 134 height 8
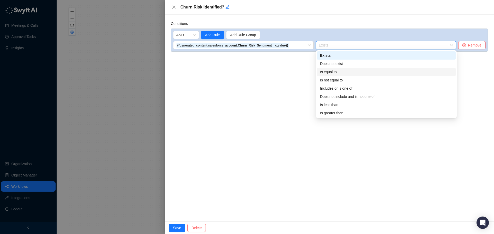
click at [353, 71] on div "Is equal to" at bounding box center [386, 72] width 132 height 6
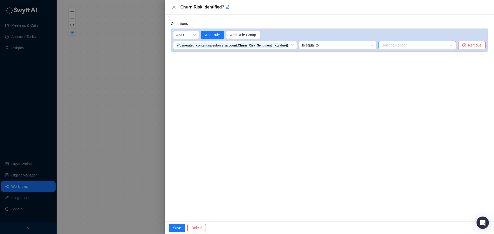
click at [402, 42] on input "search" at bounding box center [415, 45] width 68 height 8
click at [344, 45] on span "Is equal to" at bounding box center [337, 45] width 71 height 8
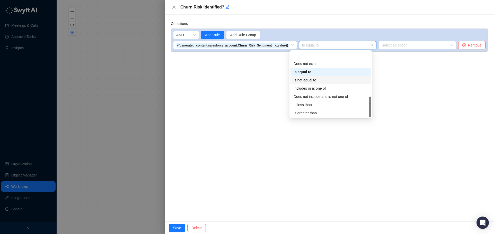
scroll to position [16, 0]
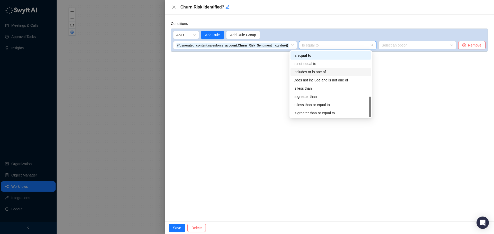
click at [339, 71] on div "Includes or is one of" at bounding box center [330, 72] width 74 height 6
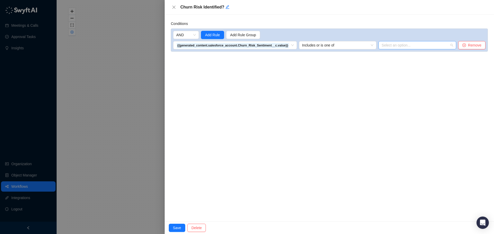
click at [389, 43] on div at bounding box center [414, 45] width 70 height 4
click at [386, 64] on div "Neutral" at bounding box center [415, 64] width 74 height 6
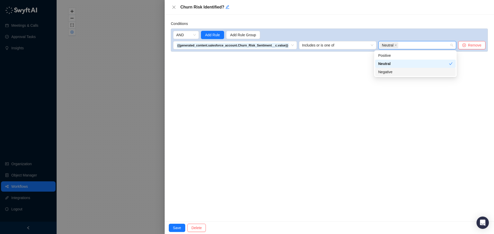
click at [389, 70] on div "Negative" at bounding box center [415, 72] width 74 height 6
click at [335, 101] on div "Conditions AND Add Rule Add Rule Group {{generated_content.salesforce_account.C…" at bounding box center [329, 118] width 329 height 207
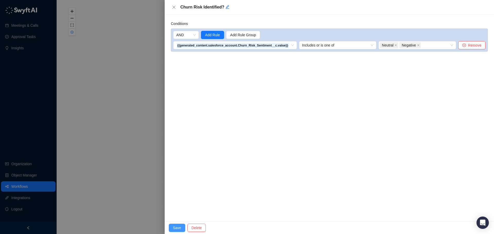
click at [178, 229] on span "Save" at bounding box center [177, 228] width 8 height 6
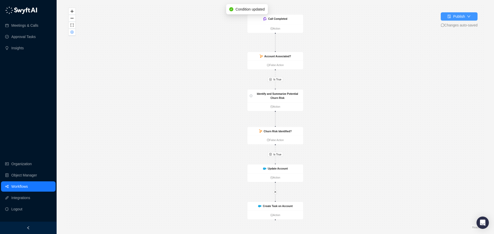
click at [458, 15] on div "Publish" at bounding box center [459, 17] width 12 height 6
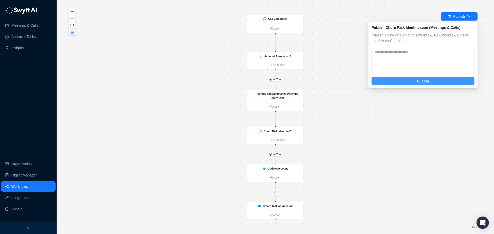
click at [423, 78] on button "Publish" at bounding box center [422, 81] width 103 height 8
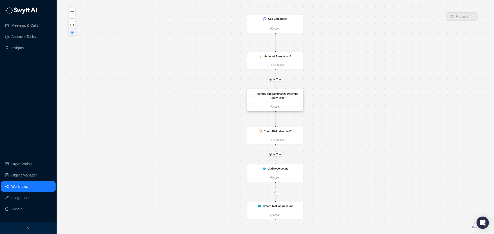
click at [288, 93] on strong "Identify and Summarize Potential Churn Risk" at bounding box center [277, 95] width 41 height 7
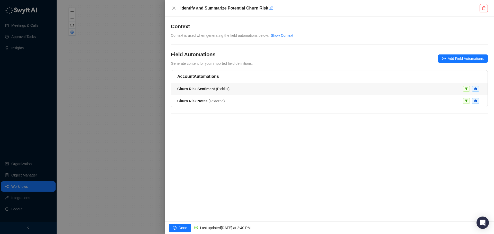
click at [256, 88] on div "Churn Risk Sentiment ( Picklist )" at bounding box center [329, 89] width 304 height 6
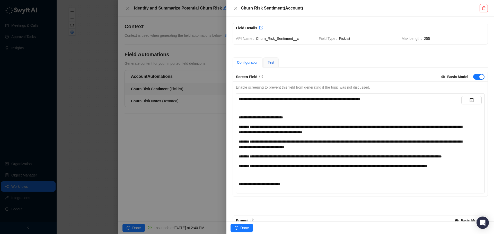
click at [272, 60] on span "Test" at bounding box center [270, 62] width 7 height 4
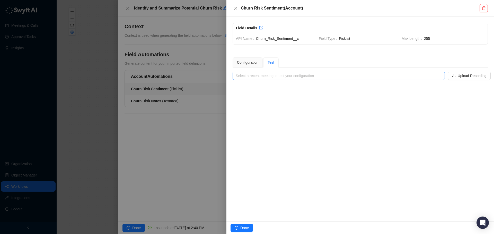
click at [278, 78] on input "search" at bounding box center [337, 76] width 203 height 8
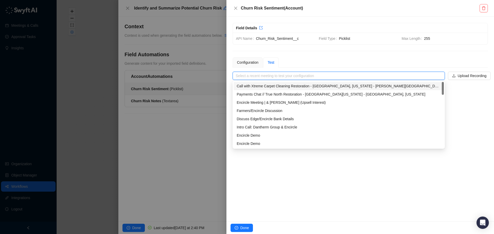
click at [280, 85] on div "Call with Xtreme Carpet Cleaning Restoration - Kalispell, Montana - Mindy Bills…" at bounding box center [339, 86] width 204 height 6
type input "**********"
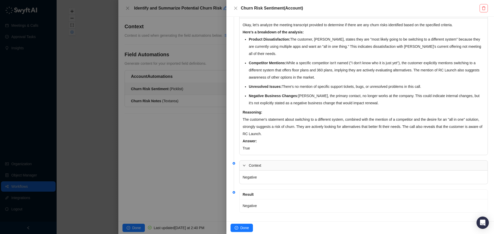
scroll to position [94, 0]
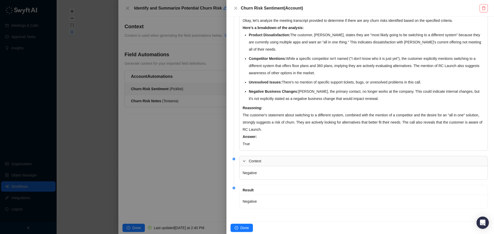
click at [191, 151] on div at bounding box center [247, 117] width 494 height 234
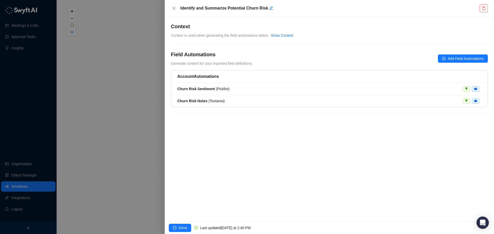
click at [151, 144] on div at bounding box center [247, 117] width 494 height 234
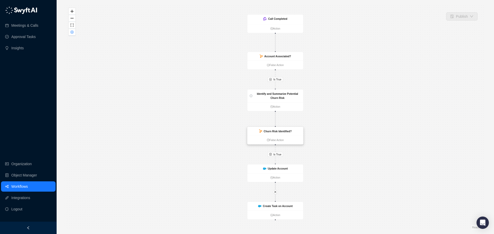
click at [281, 132] on strong "Churn Risk Identified?" at bounding box center [278, 131] width 28 height 3
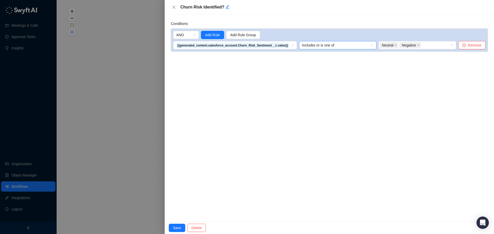
click at [341, 47] on span "Includes or is one of" at bounding box center [337, 45] width 71 height 8
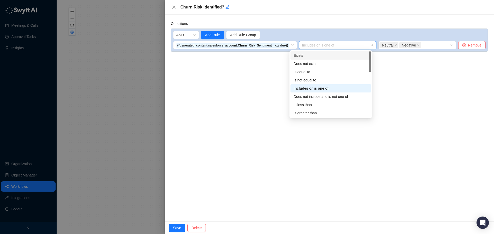
drag, startPoint x: 369, startPoint y: 62, endPoint x: 366, endPoint y: 47, distance: 15.0
click at [366, 47] on body "Meetings & Calls Approval Tasks Insights Organization Object Manager Workflows …" at bounding box center [247, 117] width 494 height 234
click at [253, 76] on div "Conditions AND Add Rule Add Rule Group {{generated_content.salesforce_account.C…" at bounding box center [329, 118] width 329 height 207
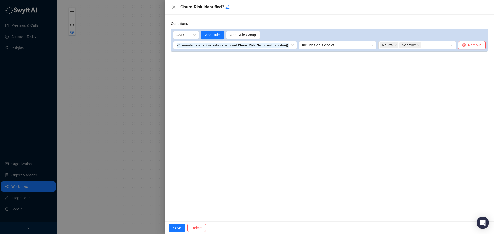
click at [132, 106] on div at bounding box center [247, 117] width 494 height 234
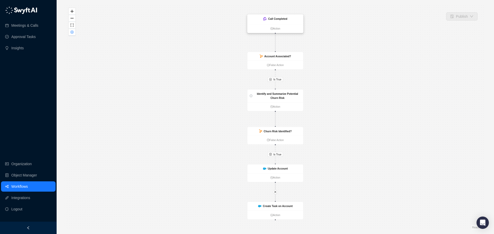
click at [281, 19] on strong "Call Completed" at bounding box center [277, 18] width 19 height 3
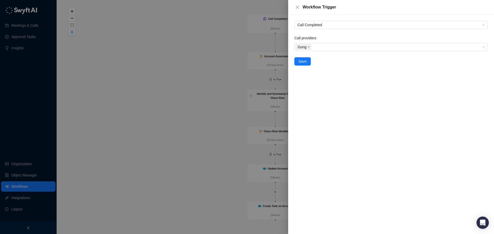
click at [233, 52] on div at bounding box center [247, 117] width 494 height 234
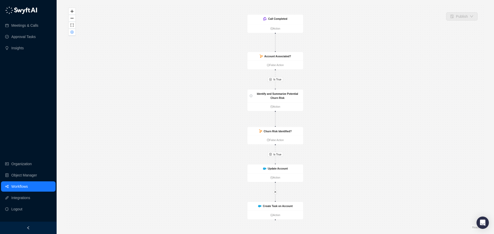
click at [274, 56] on strong "Account Associated?" at bounding box center [277, 56] width 27 height 3
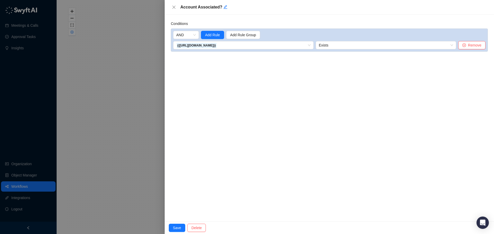
click at [153, 105] on div at bounding box center [247, 117] width 494 height 234
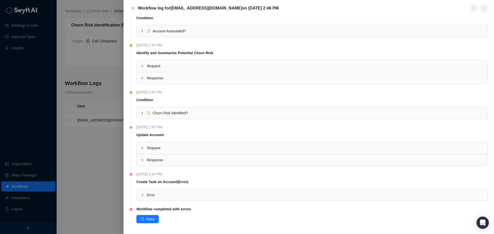
scroll to position [51, 0]
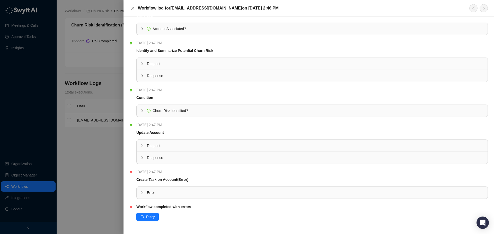
click at [142, 192] on icon "collapsed" at bounding box center [142, 192] width 3 height 3
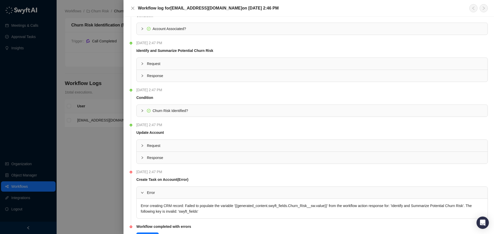
scroll to position [71, 0]
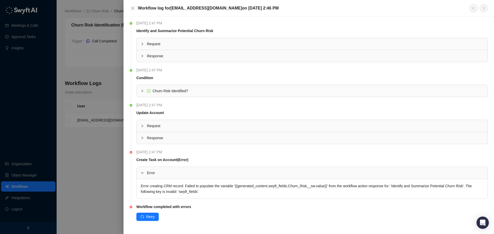
click at [94, 147] on div at bounding box center [247, 117] width 494 height 234
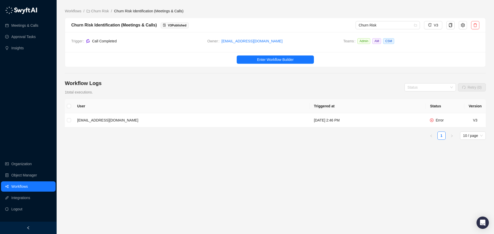
click at [340, 37] on div "Trigger Call Completed Owner [EMAIL_ADDRESS][DOMAIN_NAME] Teams Admin AM CSM" at bounding box center [275, 42] width 420 height 20
click at [291, 40] on span "[EMAIL_ADDRESS][DOMAIN_NAME]" at bounding box center [280, 41] width 118 height 6
click at [286, 57] on span "Enter Workflow Builder" at bounding box center [275, 60] width 37 height 6
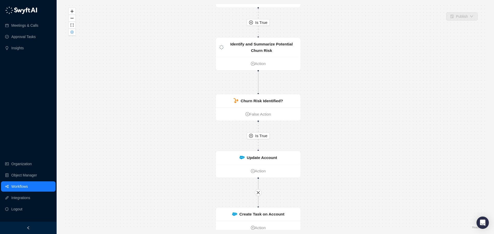
drag, startPoint x: 318, startPoint y: 196, endPoint x: 322, endPoint y: 121, distance: 75.2
click at [323, 125] on div "Is True Is True Call Completed Action Account Associated? False Action Identify…" at bounding box center [275, 117] width 421 height 226
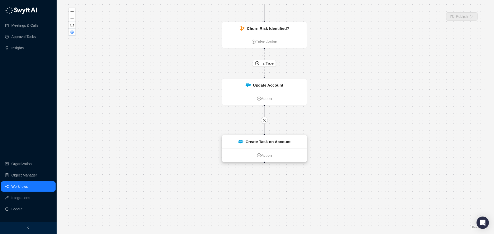
click at [277, 140] on strong "Create Task on Account" at bounding box center [267, 142] width 45 height 5
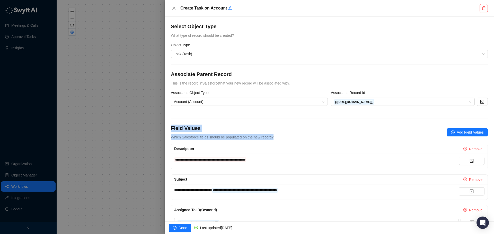
drag, startPoint x: 316, startPoint y: 133, endPoint x: 316, endPoint y: 115, distance: 18.0
click at [316, 115] on form "**********" at bounding box center [329, 135] width 317 height 187
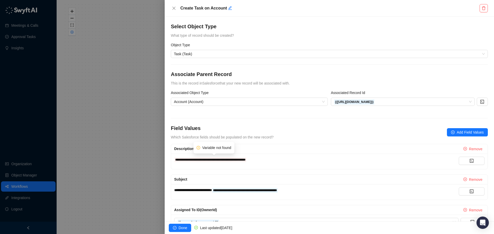
click at [242, 160] on span "**********" at bounding box center [210, 159] width 70 height 3
click at [465, 160] on button "button" at bounding box center [471, 161] width 26 height 8
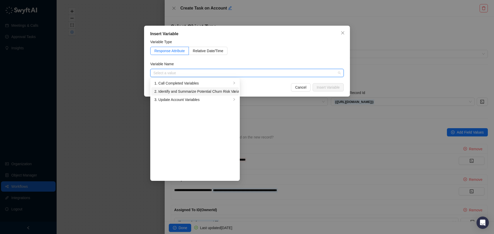
click at [206, 92] on div "2. Identify and Summarize Potential Churn Risk Variables" at bounding box center [192, 92] width 77 height 6
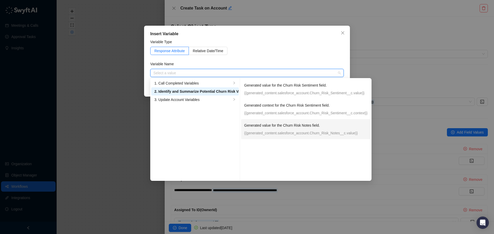
click at [287, 128] on p "Generated value for the Churn Risk Notes field." at bounding box center [305, 126] width 123 height 6
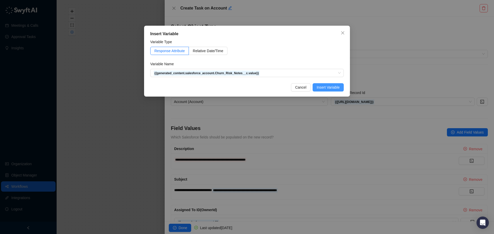
click at [330, 86] on span "Insert Variable" at bounding box center [328, 88] width 23 height 6
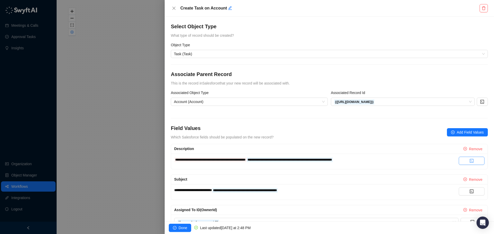
click at [471, 160] on button "button" at bounding box center [471, 161] width 26 height 8
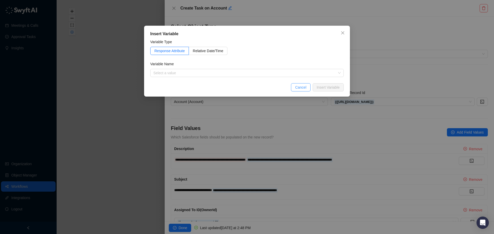
click at [301, 87] on span "Cancel" at bounding box center [300, 88] width 11 height 6
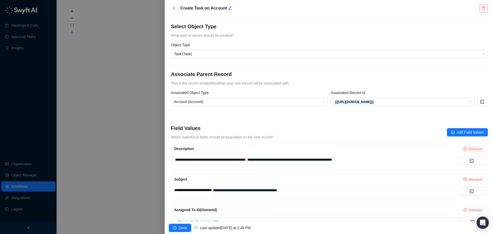
click at [465, 149] on button "Remove" at bounding box center [472, 149] width 23 height 6
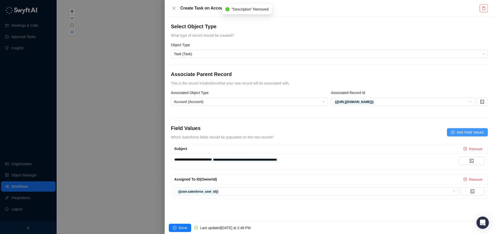
click at [466, 134] on span "Add Field Values" at bounding box center [469, 133] width 27 height 6
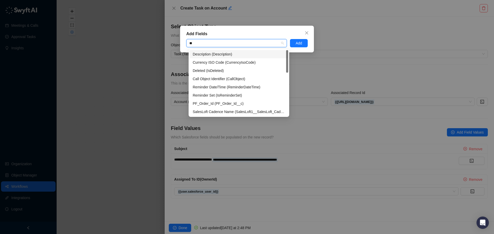
type input "***"
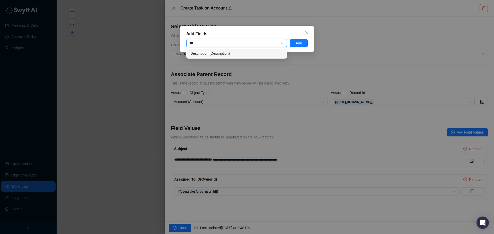
click at [236, 53] on div "Description (Description)" at bounding box center [236, 54] width 92 height 6
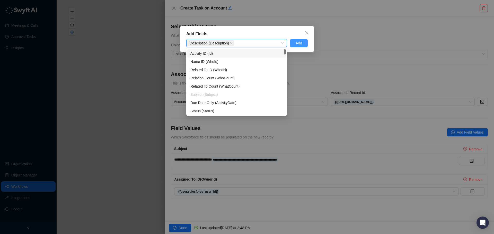
click at [303, 40] on button "Add" at bounding box center [299, 43] width 18 height 8
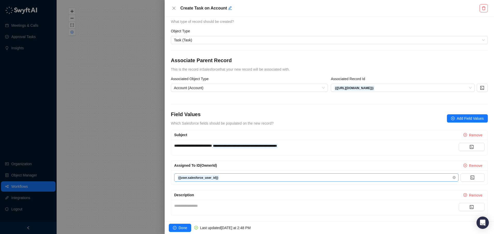
scroll to position [19, 0]
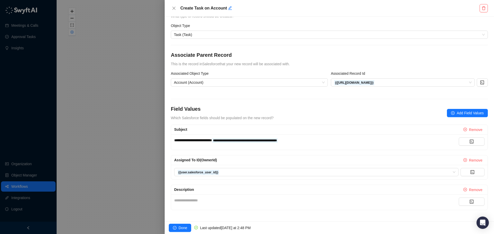
click at [390, 201] on div "**********" at bounding box center [316, 201] width 284 height 6
click at [463, 200] on button "button" at bounding box center [471, 202] width 26 height 8
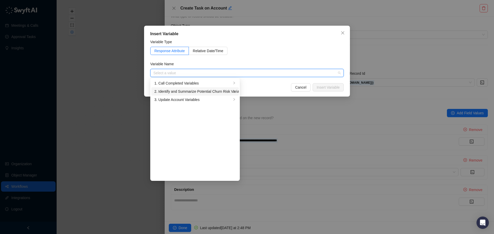
click at [207, 92] on div "2. Identify and Summarize Potential Churn Risk Variables" at bounding box center [192, 92] width 77 height 6
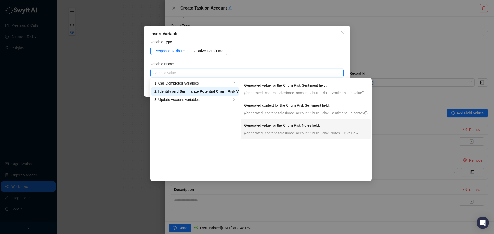
click at [271, 126] on p "Generated value for the Churn Risk Notes field." at bounding box center [305, 126] width 123 height 6
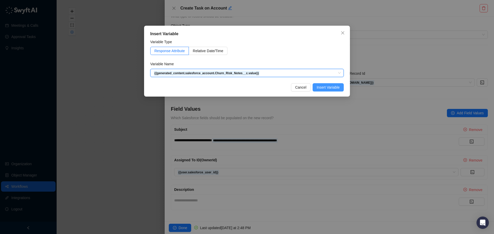
click at [328, 87] on span "Insert Variable" at bounding box center [328, 88] width 23 height 6
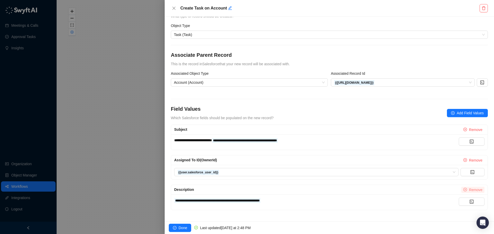
click at [463, 190] on icon "close-circle" at bounding box center [465, 190] width 4 height 4
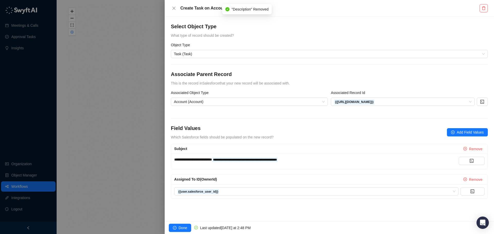
click at [117, 108] on div at bounding box center [247, 117] width 494 height 234
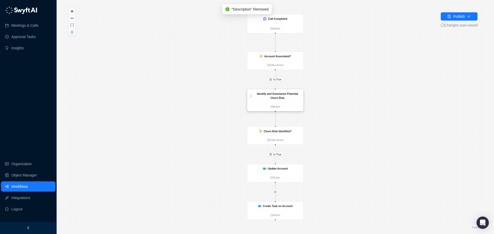
click at [276, 97] on strong "Identify and Summarize Potential Churn Risk" at bounding box center [277, 95] width 41 height 7
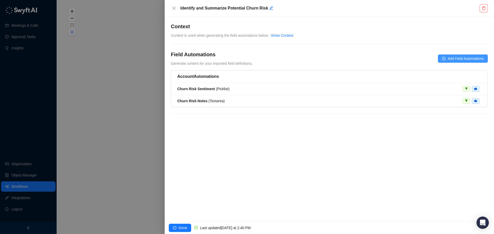
click at [455, 59] on span "Add Field Automations" at bounding box center [465, 59] width 36 height 6
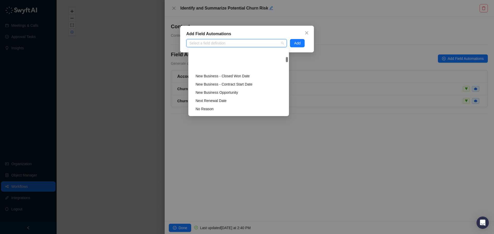
scroll to position [1517, 0]
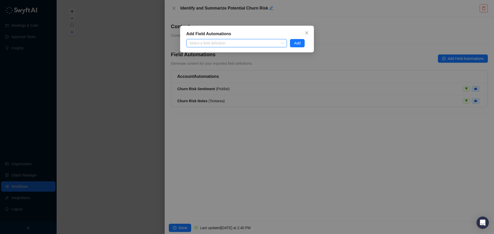
click at [137, 70] on div "Add Field Automations Select a field definition Add" at bounding box center [247, 117] width 494 height 234
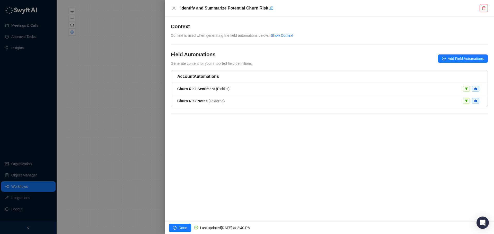
click at [132, 82] on div at bounding box center [247, 117] width 494 height 234
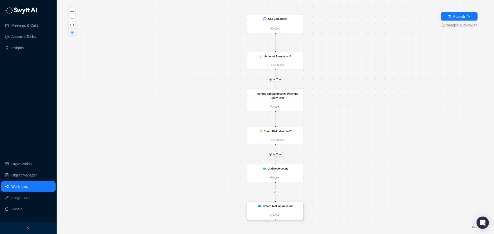
click at [280, 207] on strong "Create Task on Account" at bounding box center [278, 206] width 30 height 3
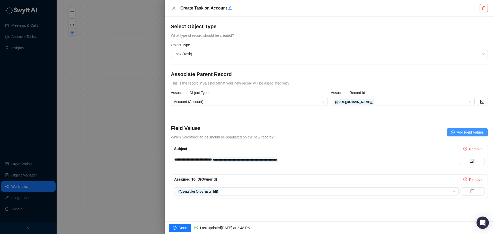
click at [458, 129] on button "Add Field Values" at bounding box center [467, 132] width 41 height 8
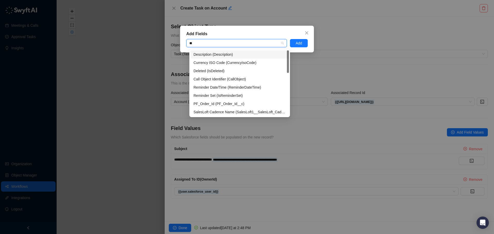
type input "***"
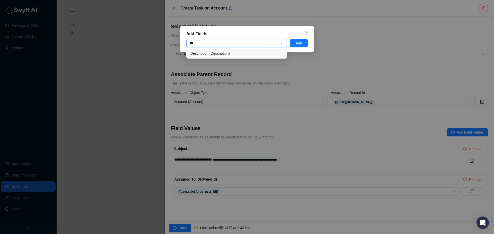
click at [212, 52] on div "Description (Description)" at bounding box center [236, 54] width 92 height 6
click at [295, 44] on span "Add" at bounding box center [298, 43] width 6 height 6
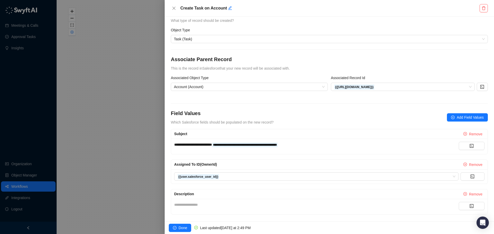
scroll to position [19, 0]
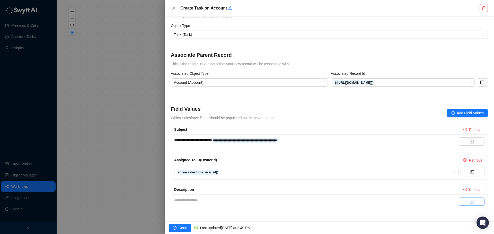
click at [463, 200] on button "button" at bounding box center [471, 202] width 26 height 8
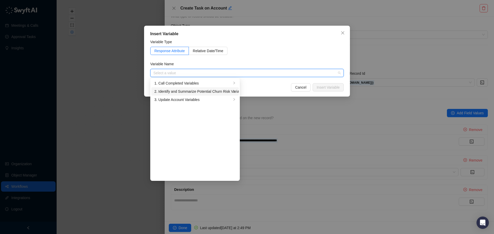
click at [188, 94] on div "2. Identify and Summarize Potential Churn Risk Variables" at bounding box center [192, 92] width 77 height 6
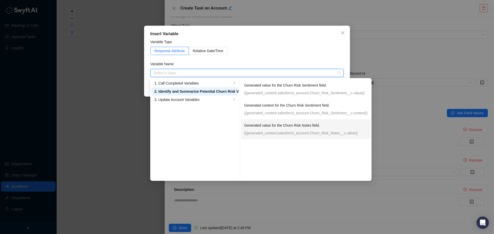
click at [282, 126] on p "Generated value for the Churn Risk Notes field." at bounding box center [305, 126] width 123 height 6
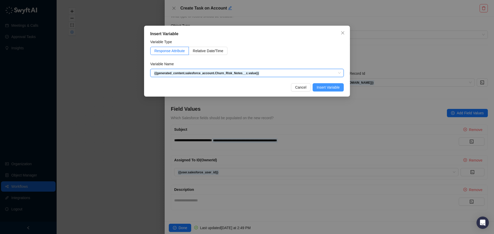
click at [328, 85] on span "Insert Variable" at bounding box center [328, 88] width 23 height 6
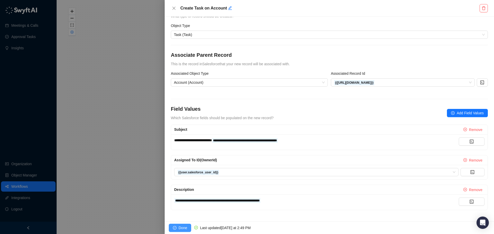
click at [184, 226] on span "Done" at bounding box center [182, 228] width 8 height 6
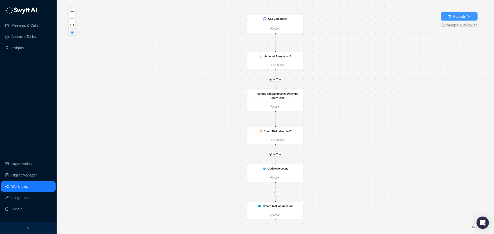
click at [454, 17] on div "Publish" at bounding box center [459, 17] width 12 height 6
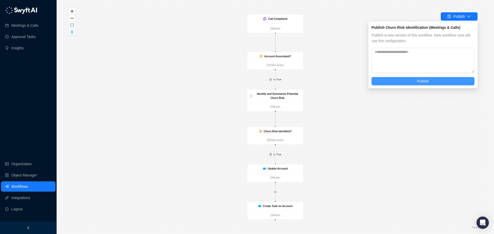
click at [421, 82] on span "Publish" at bounding box center [423, 81] width 12 height 6
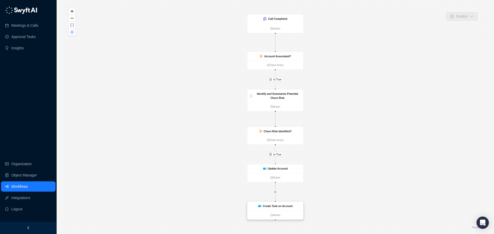
click at [284, 209] on div "Create Task on Account" at bounding box center [275, 206] width 56 height 9
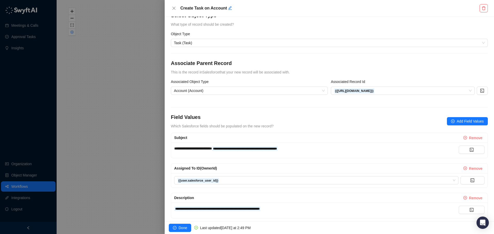
scroll to position [19, 0]
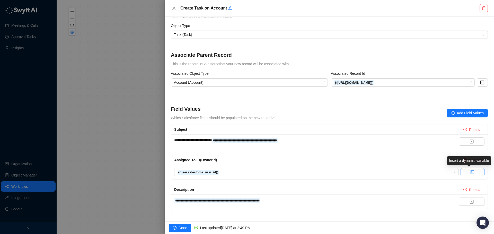
click at [465, 174] on button "button" at bounding box center [472, 172] width 24 height 8
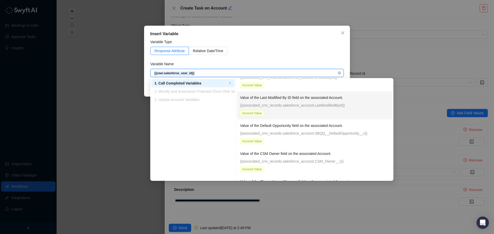
scroll to position [1003, 0]
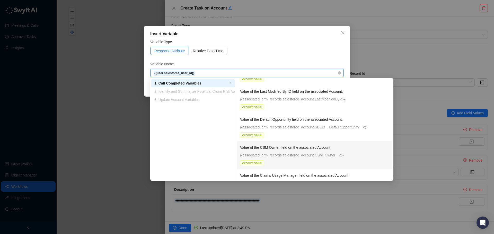
click at [337, 152] on p "{{associated_crm_records.salesforce_account.CSM_Owner__c}}" at bounding box center [314, 155] width 149 height 6
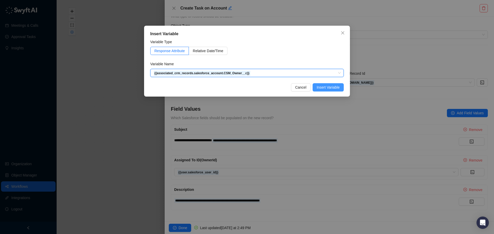
click at [328, 89] on span "Insert Variable" at bounding box center [328, 88] width 23 height 6
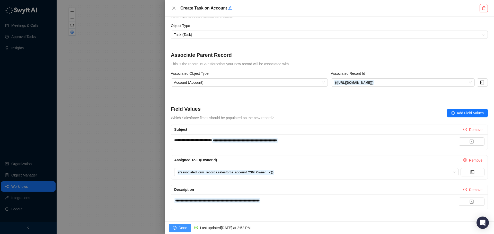
click at [185, 224] on button "Done" at bounding box center [180, 228] width 22 height 8
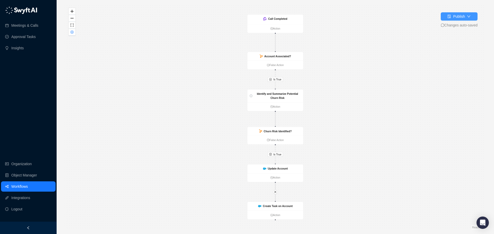
click at [454, 18] on div "Publish" at bounding box center [459, 17] width 12 height 6
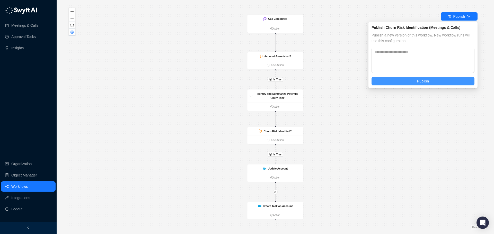
click at [426, 80] on span "Publish" at bounding box center [423, 81] width 12 height 6
